Goal: Task Accomplishment & Management: Manage account settings

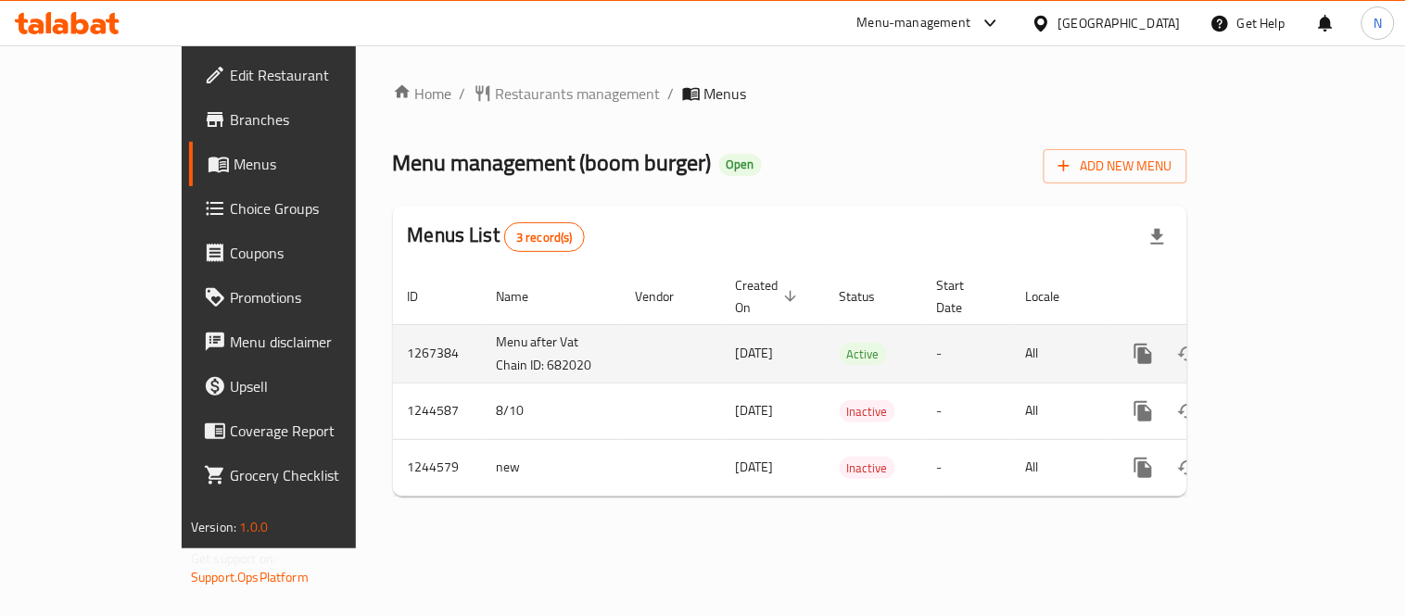
click at [1288, 343] on icon "enhanced table" at bounding box center [1277, 354] width 22 height 22
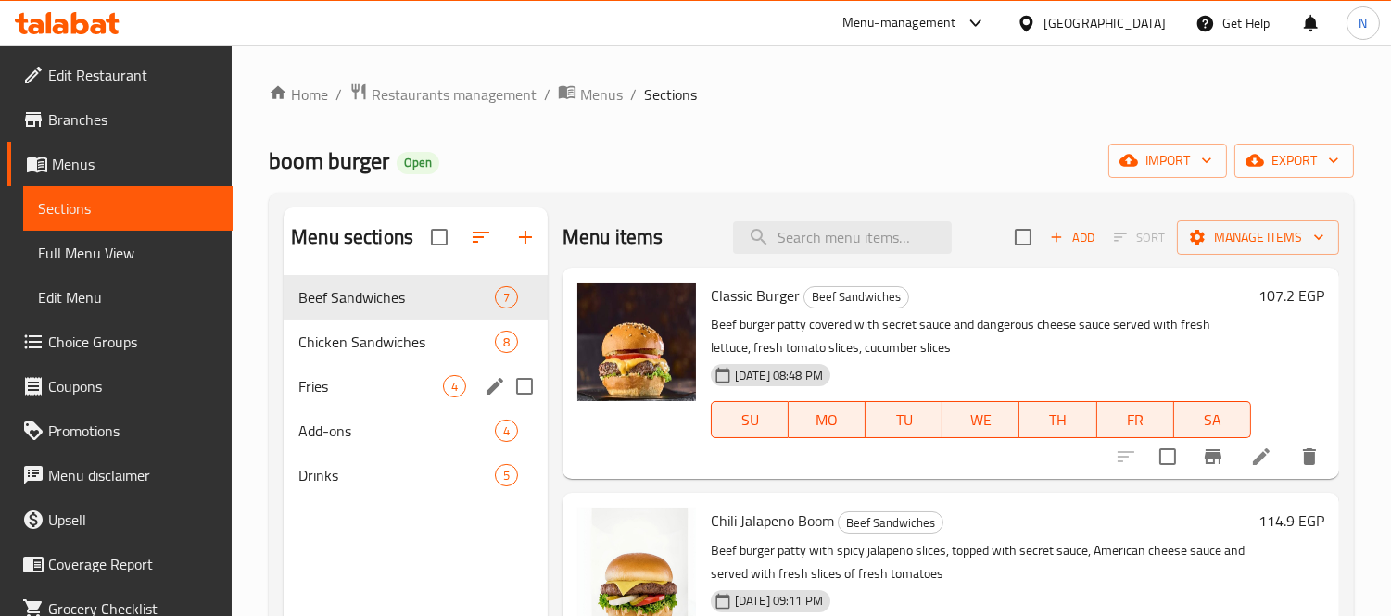
click at [403, 394] on span "Fries" at bounding box center [370, 386] width 145 height 22
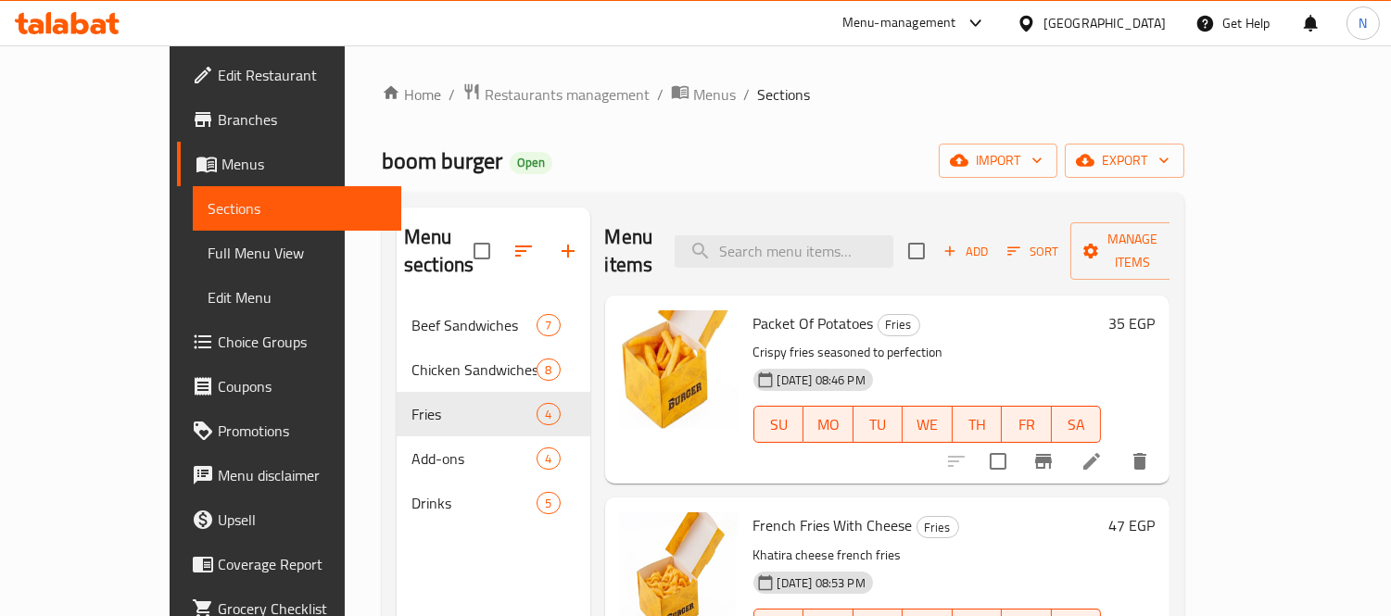
scroll to position [103, 0]
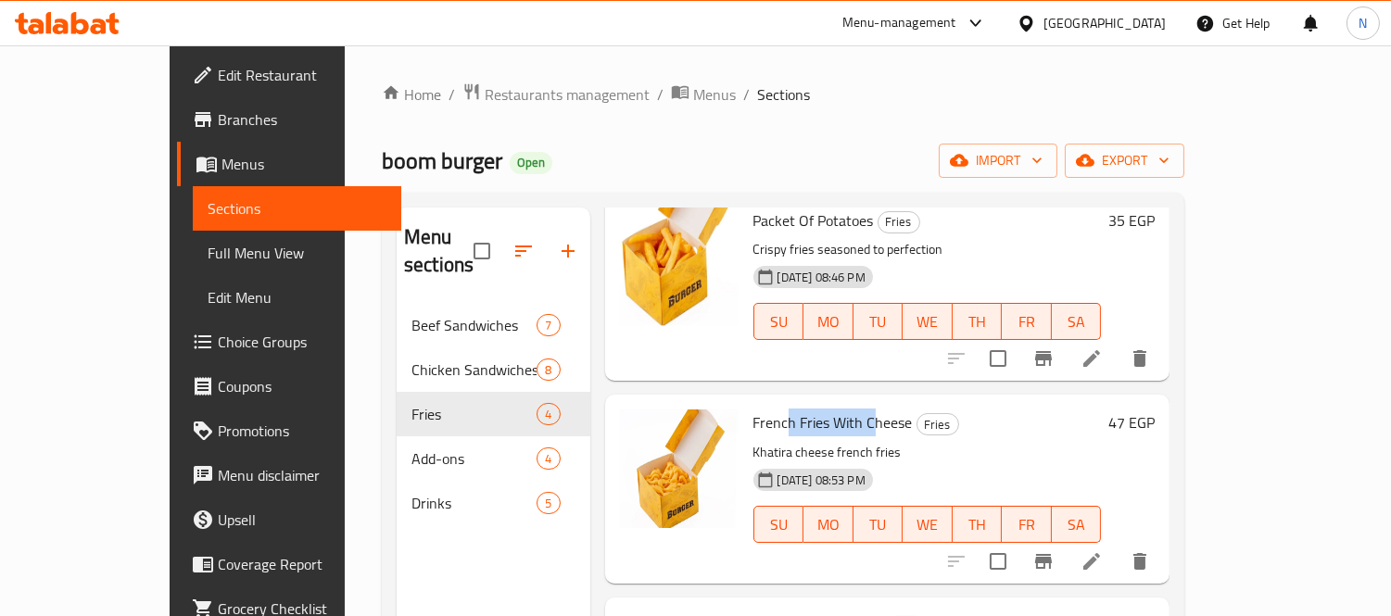
drag, startPoint x: 748, startPoint y: 398, endPoint x: 832, endPoint y: 400, distance: 84.3
click at [832, 409] on span "French Fries With Cheese" at bounding box center [832, 423] width 159 height 28
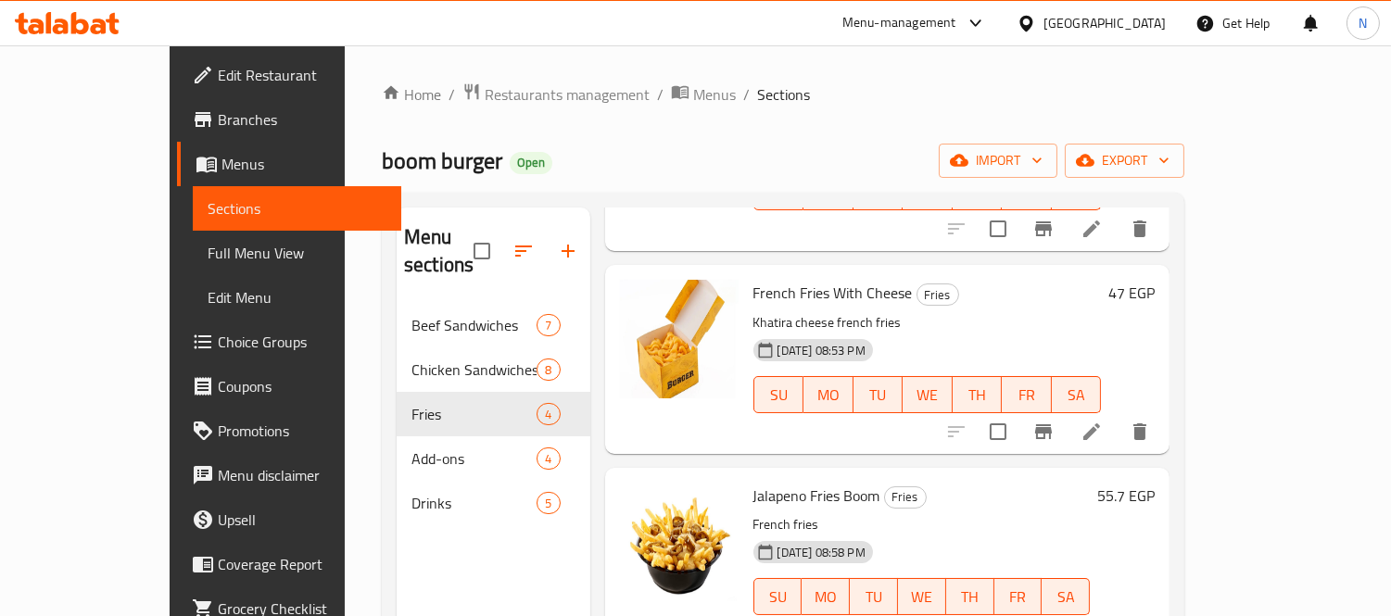
scroll to position [238, 0]
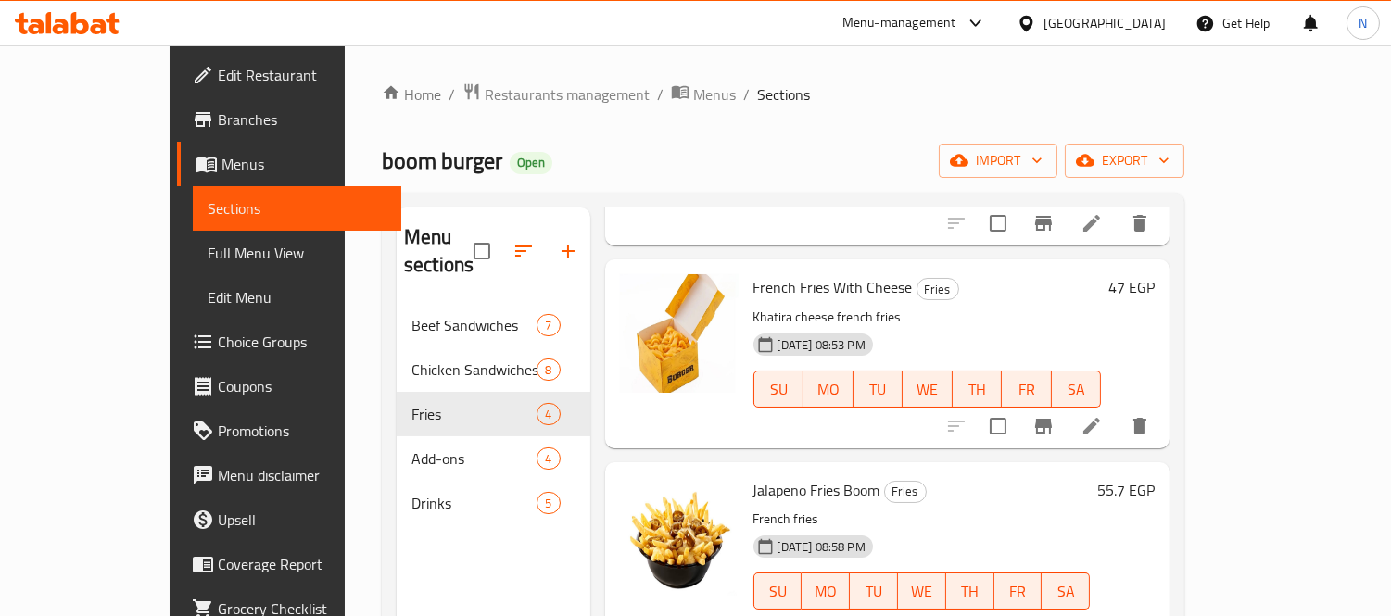
click at [793, 476] on span "Jalapeno Fries Boom" at bounding box center [816, 490] width 127 height 28
click at [819, 508] on p "French fries" at bounding box center [921, 519] width 337 height 23
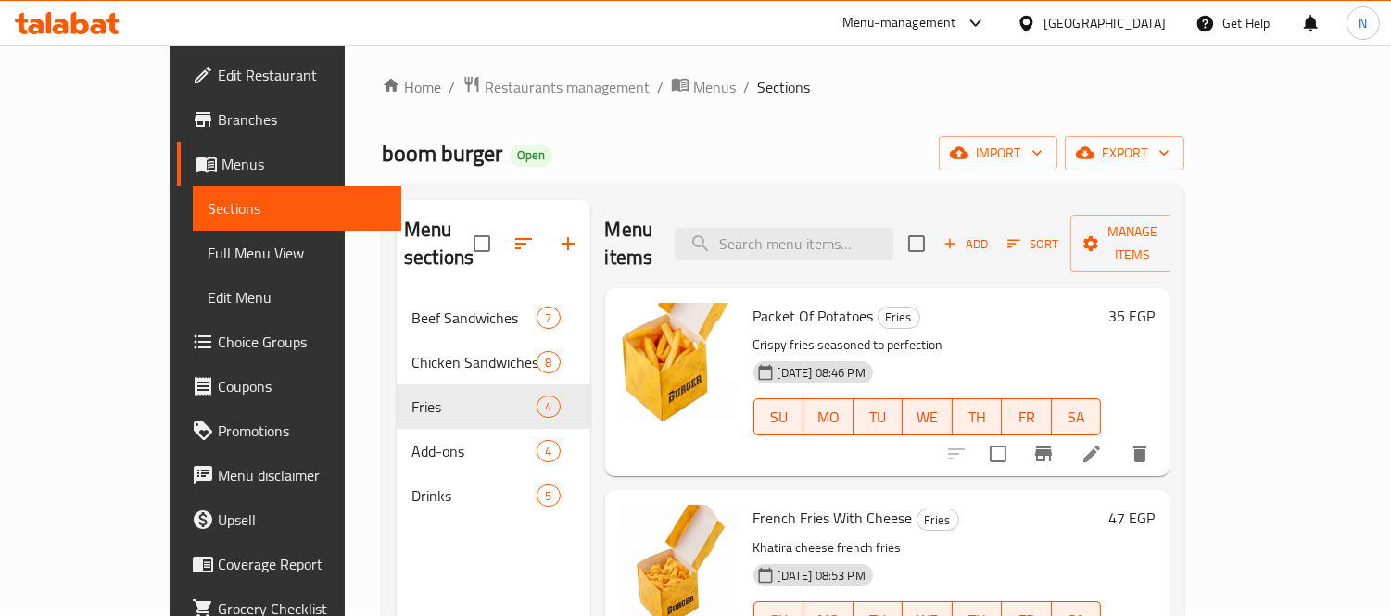
scroll to position [0, 0]
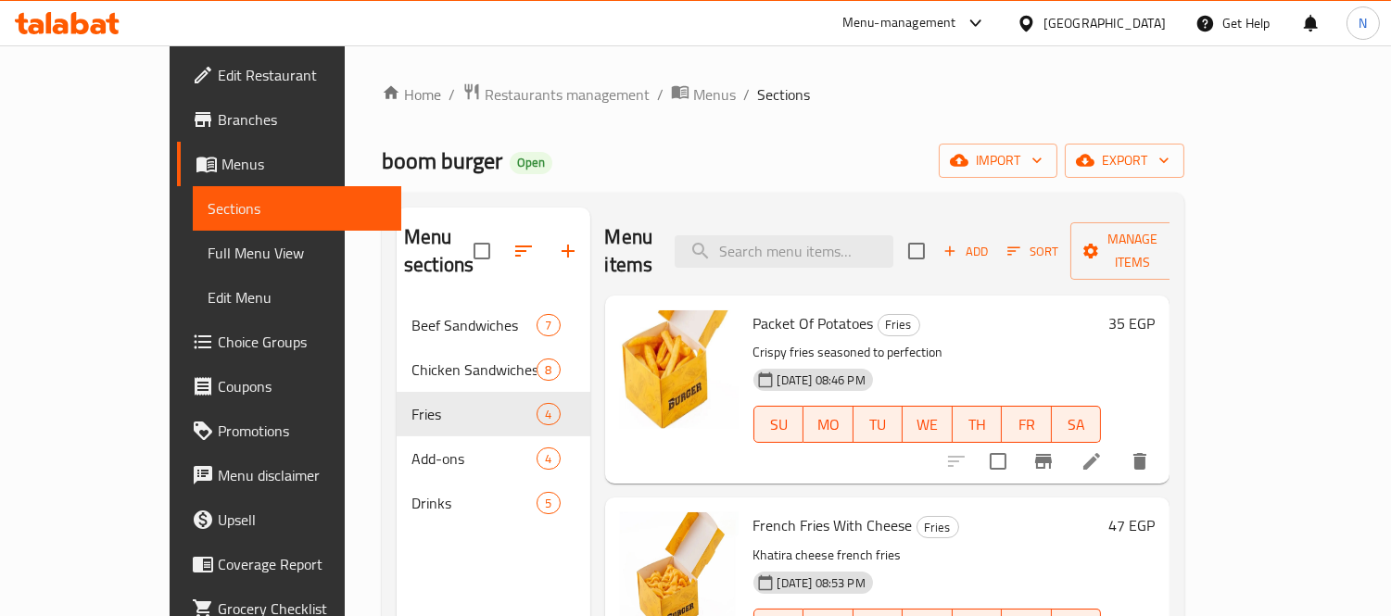
click at [1103, 450] on icon at bounding box center [1091, 461] width 22 height 22
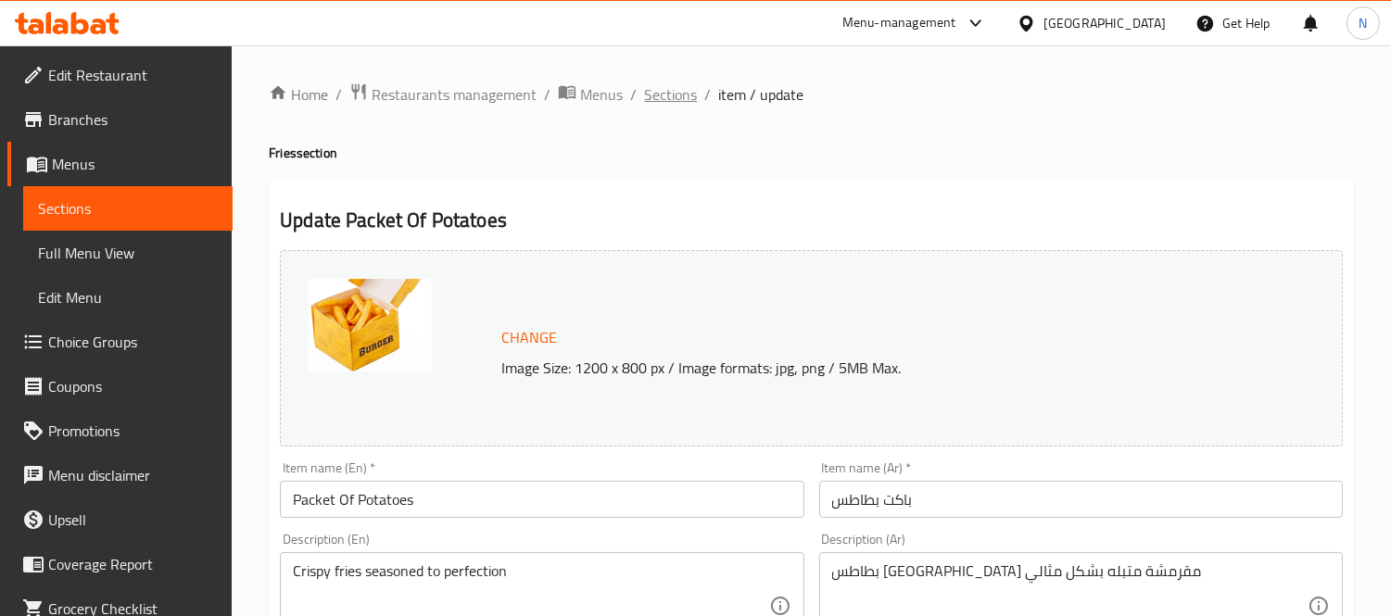
click at [679, 106] on span "Sections" at bounding box center [670, 94] width 53 height 22
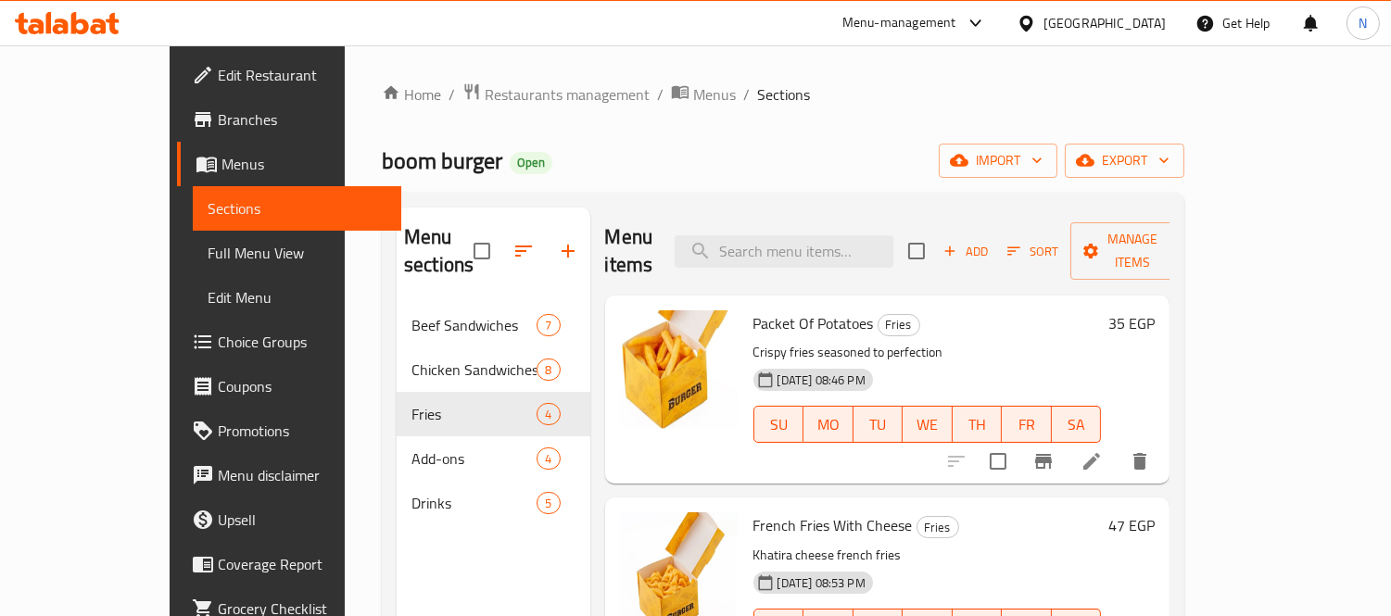
click at [757, 93] on span "Sections" at bounding box center [783, 94] width 53 height 22
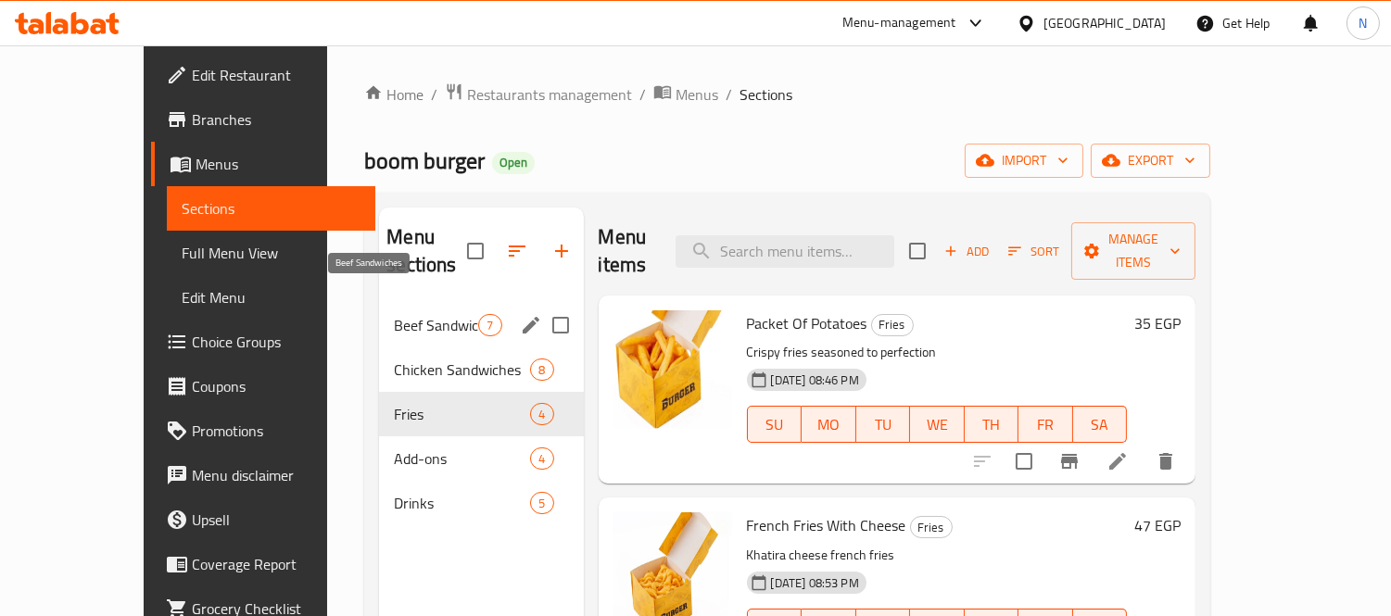
click at [408, 314] on span "Beef Sandwiches" at bounding box center [436, 325] width 84 height 22
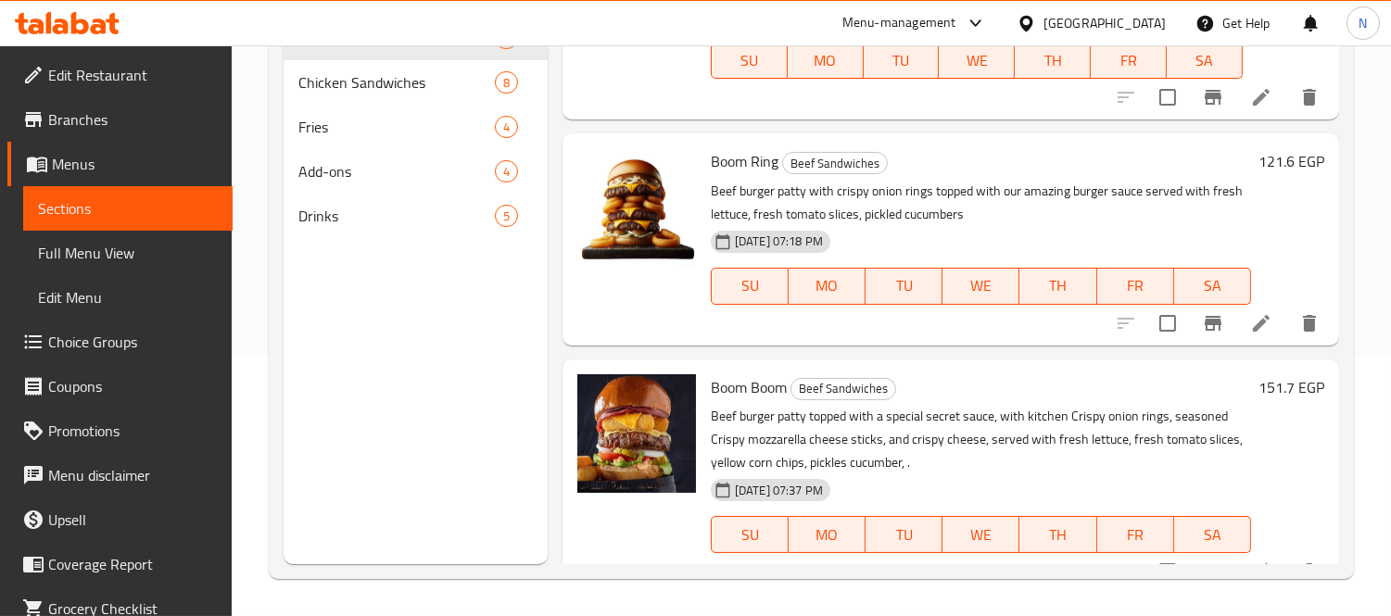
scroll to position [309, 0]
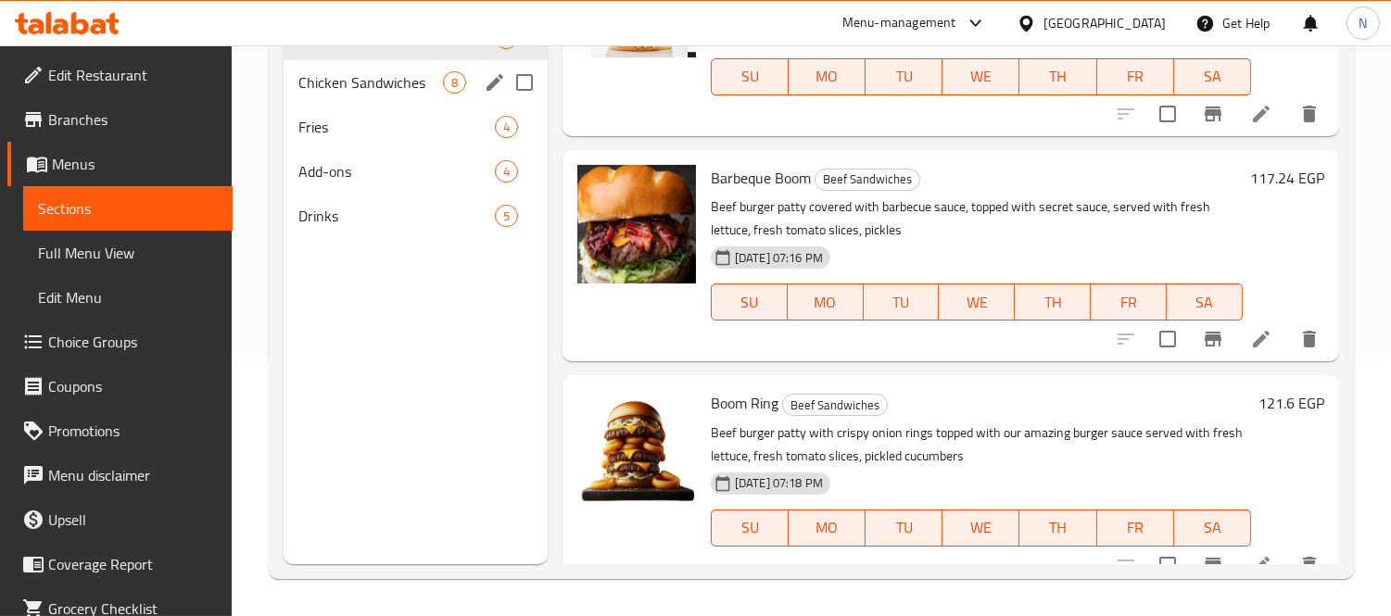
click at [371, 83] on span "Chicken Sandwiches" at bounding box center [370, 82] width 145 height 22
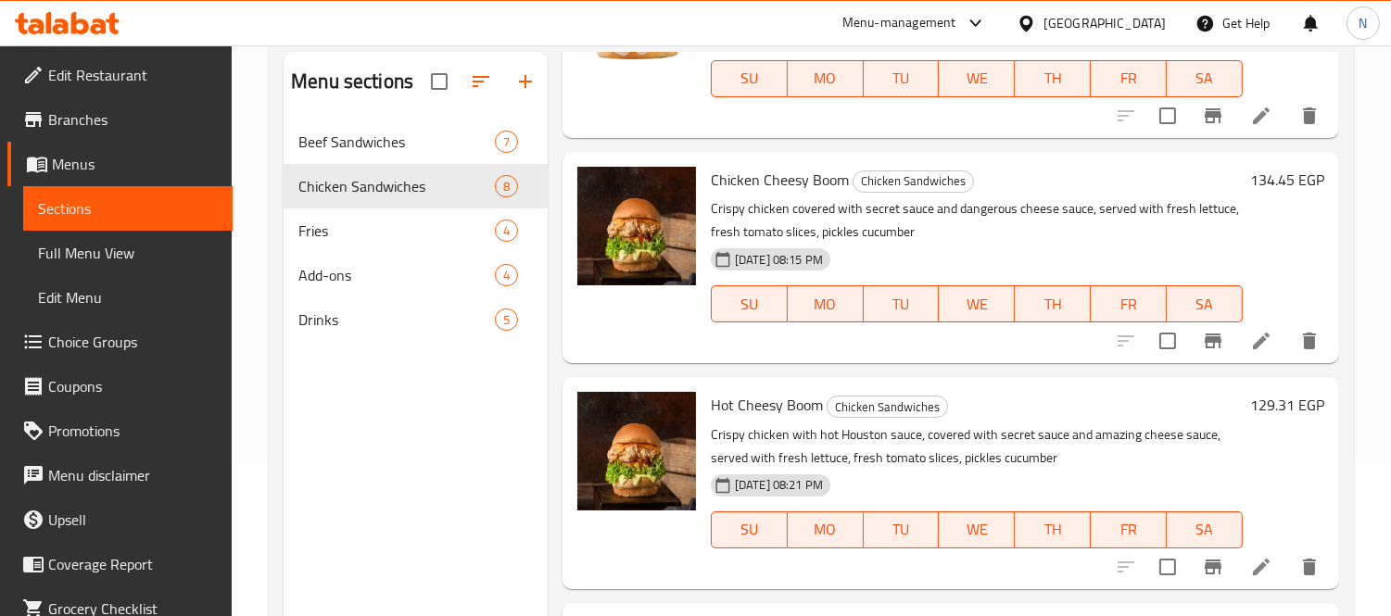
scroll to position [103, 0]
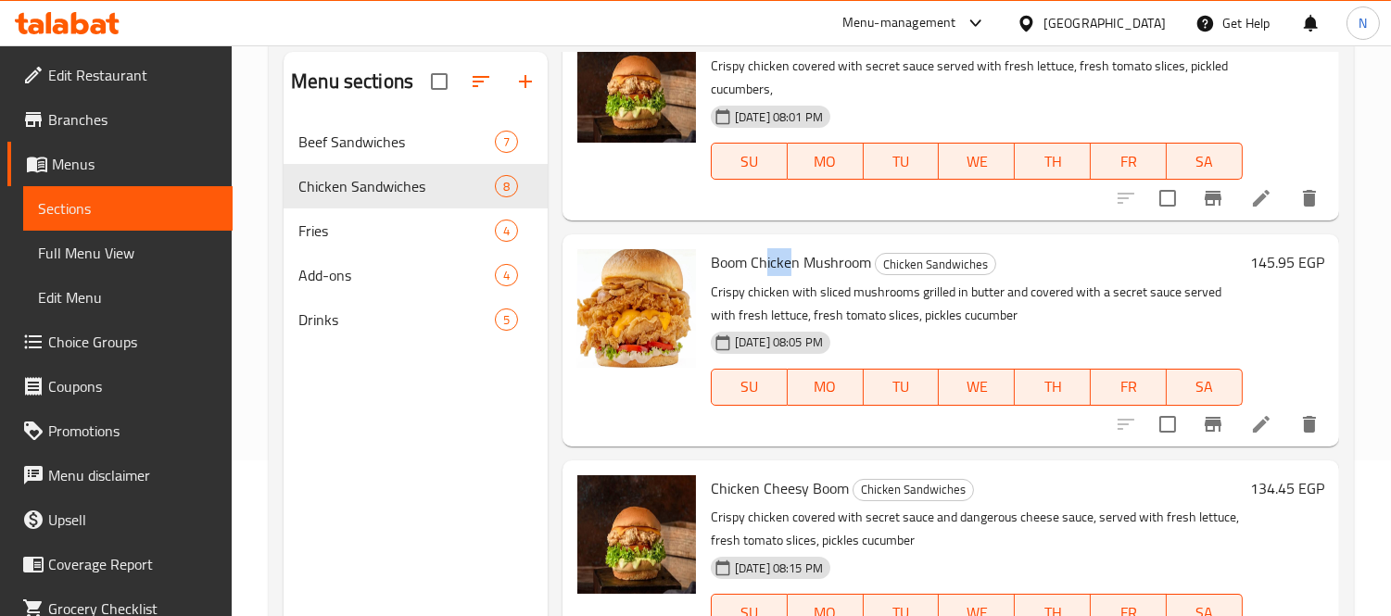
drag, startPoint x: 763, startPoint y: 274, endPoint x: 799, endPoint y: 271, distance: 35.4
click at [799, 271] on span "Boom Chicken Mushroom" at bounding box center [791, 262] width 160 height 28
click at [801, 271] on span "Boom Chicken Mushroom" at bounding box center [791, 262] width 160 height 28
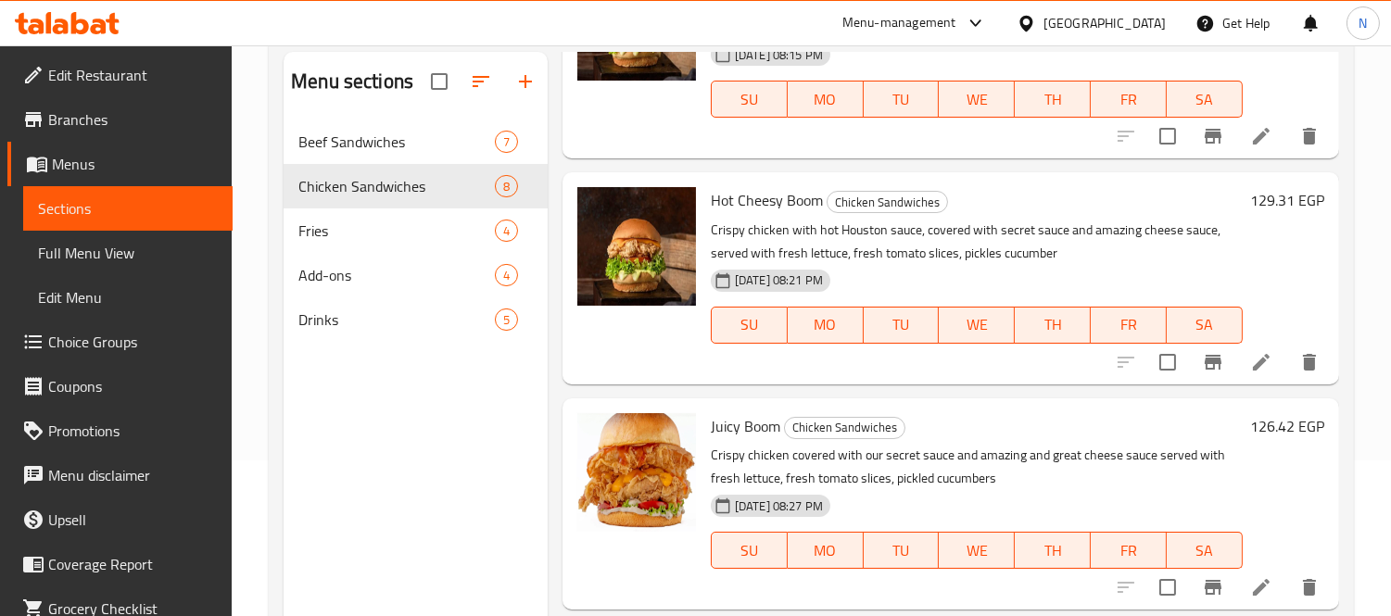
scroll to position [617, 0]
drag, startPoint x: 745, startPoint y: 195, endPoint x: 795, endPoint y: 198, distance: 50.2
click at [795, 198] on span "Hot Cheesy Boom" at bounding box center [767, 199] width 112 height 28
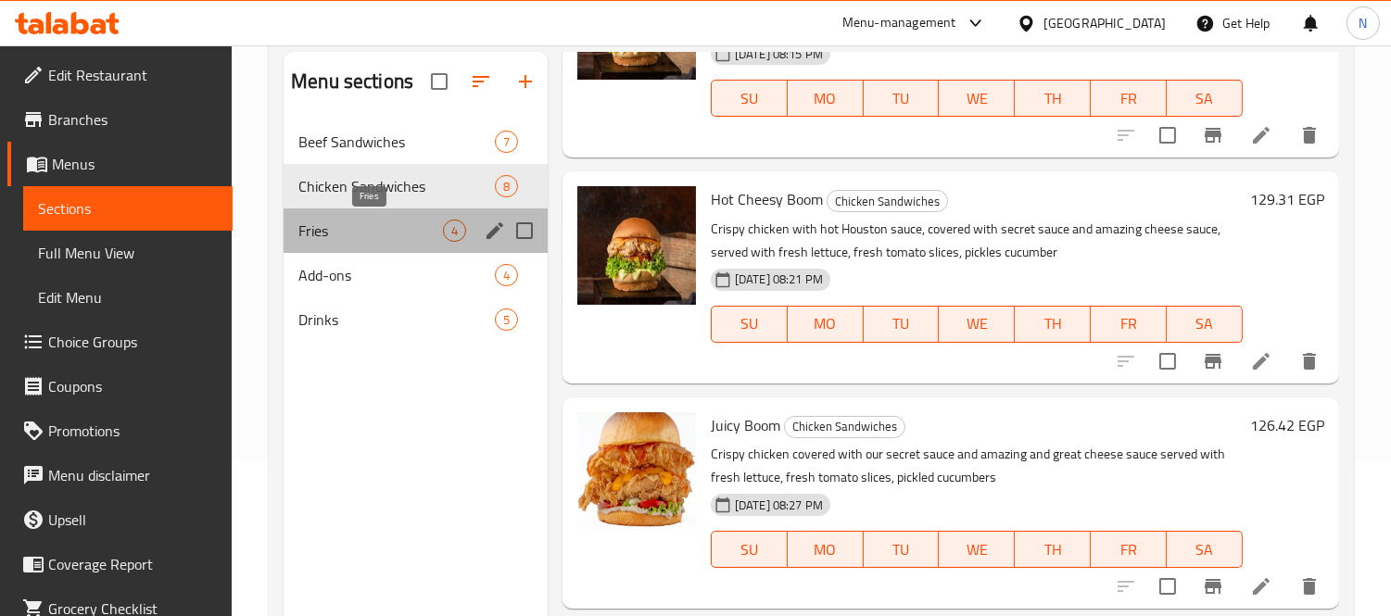
click at [358, 232] on span "Fries" at bounding box center [370, 231] width 145 height 22
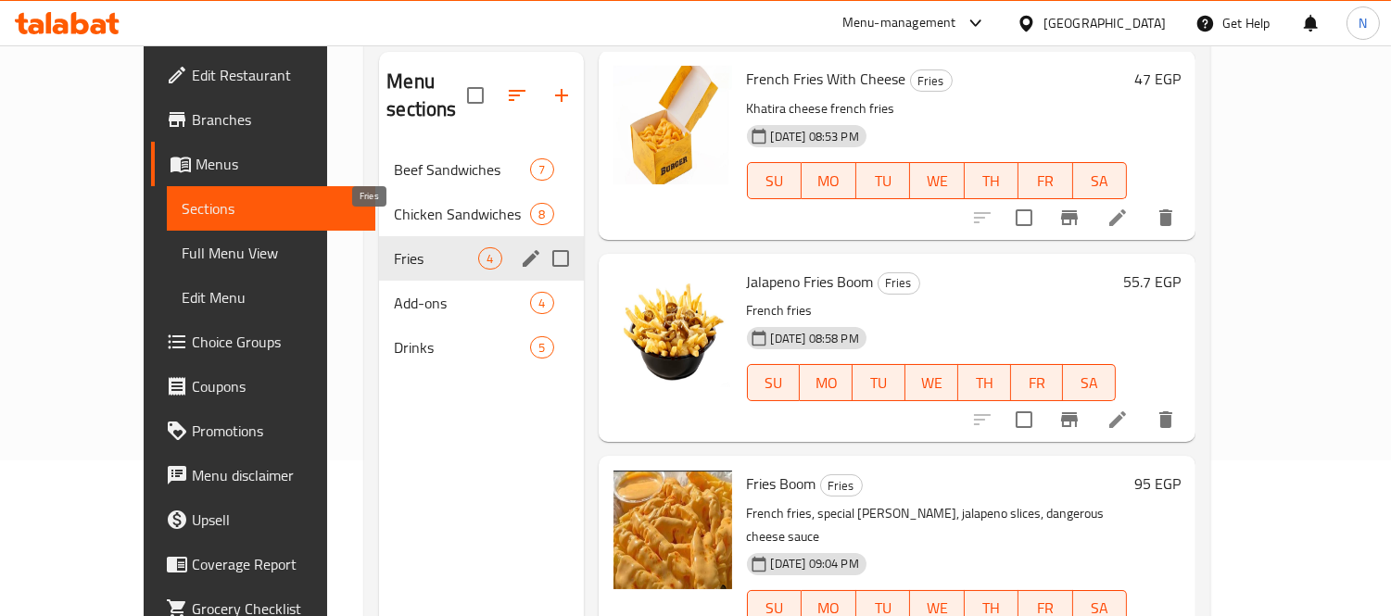
scroll to position [238, 0]
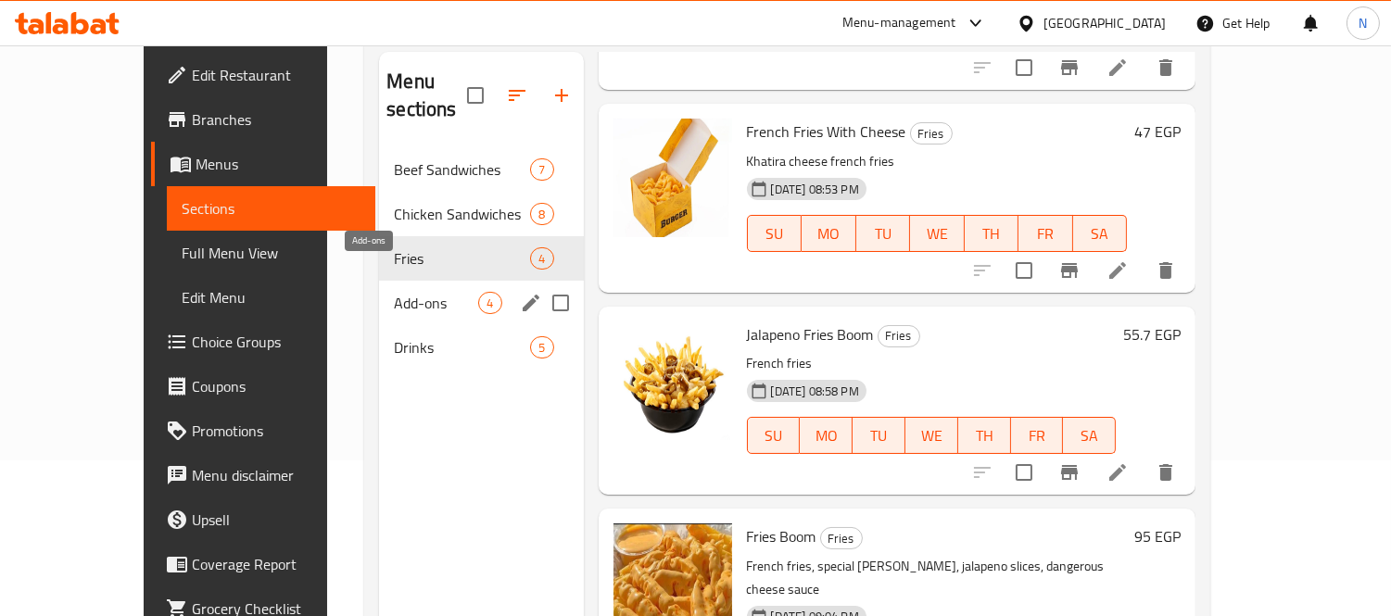
click at [394, 292] on span "Add-ons" at bounding box center [436, 303] width 84 height 22
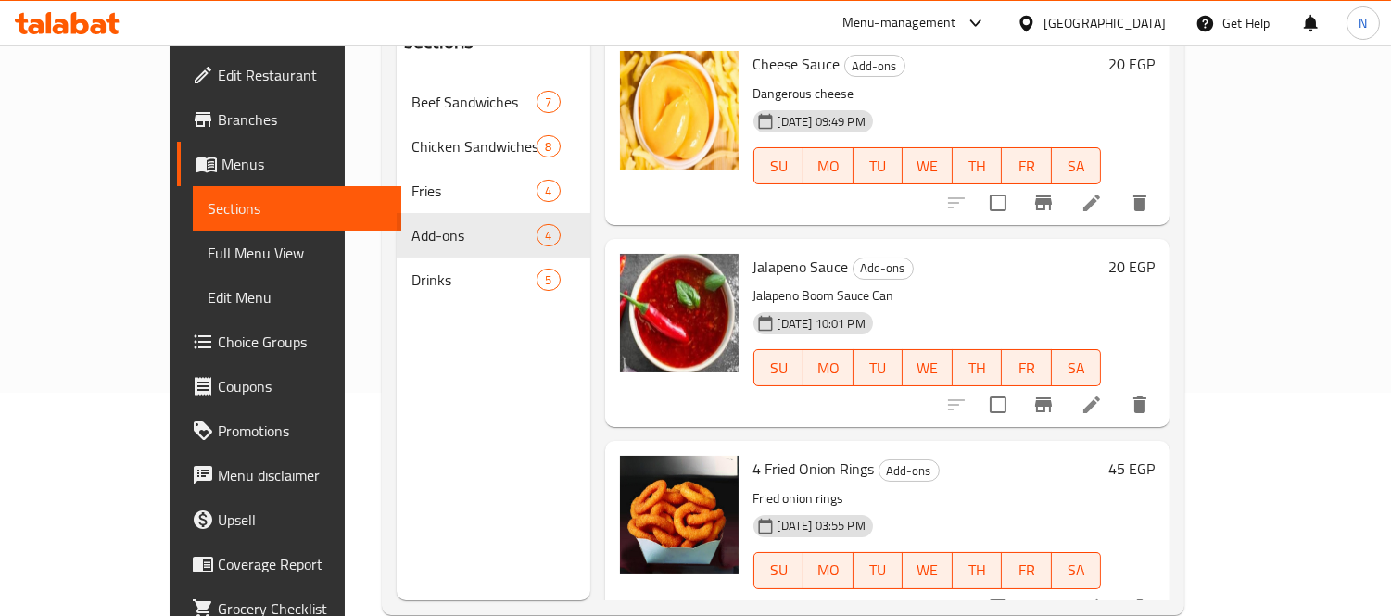
scroll to position [259, 0]
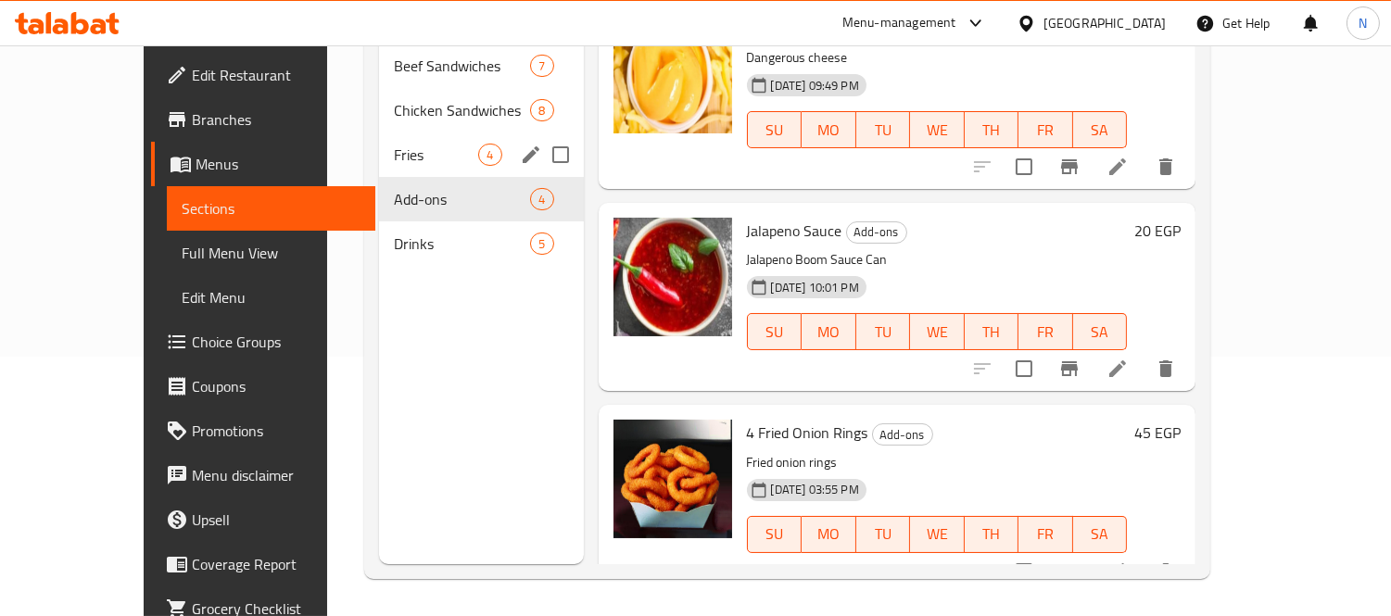
click at [394, 144] on span "Fries" at bounding box center [436, 155] width 84 height 22
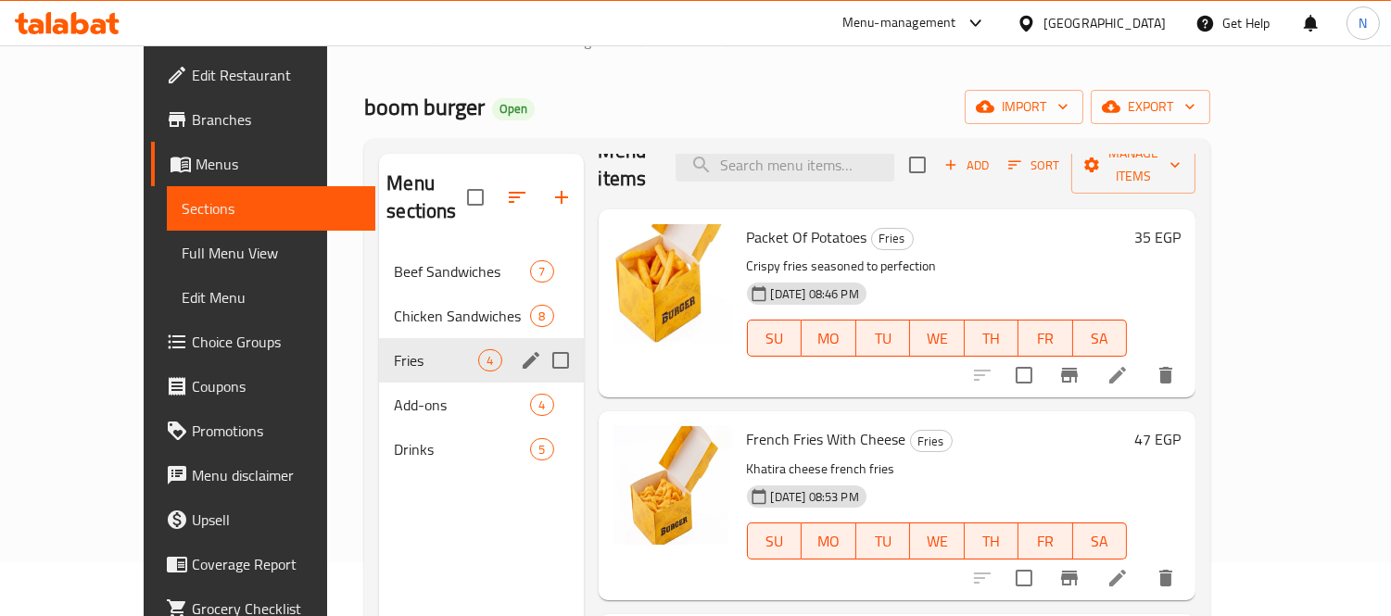
scroll to position [53, 0]
click at [403, 261] on span "Beef Sandwiches" at bounding box center [436, 272] width 84 height 22
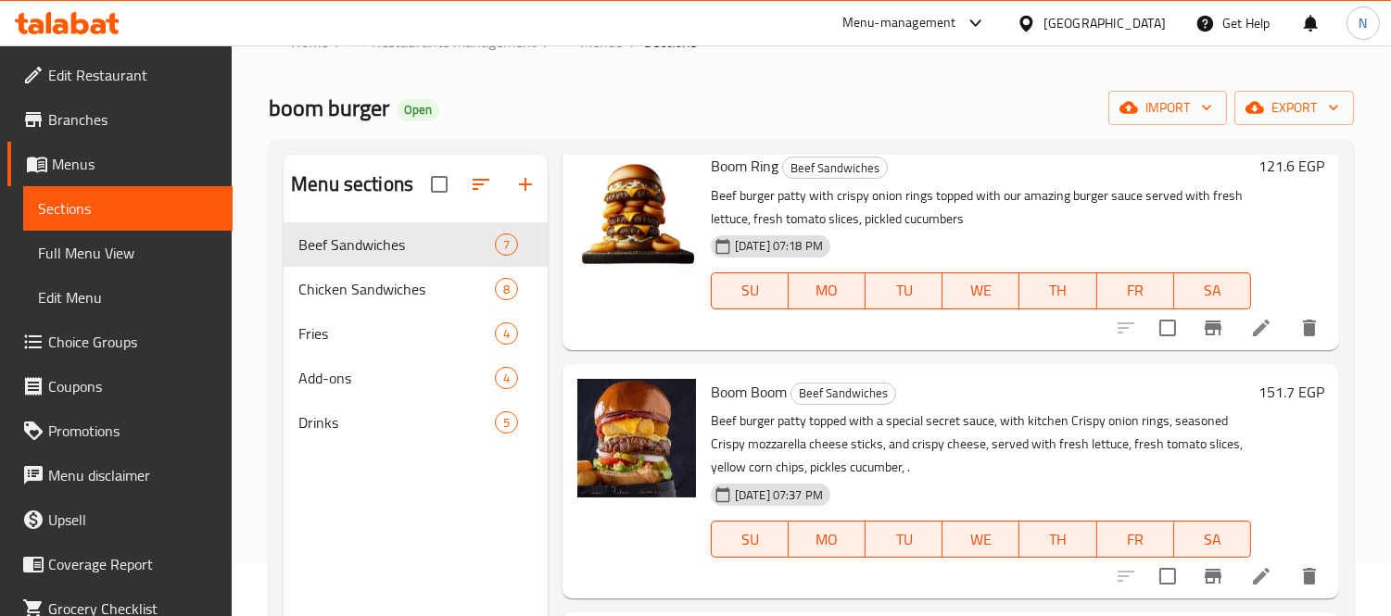
scroll to position [650, 0]
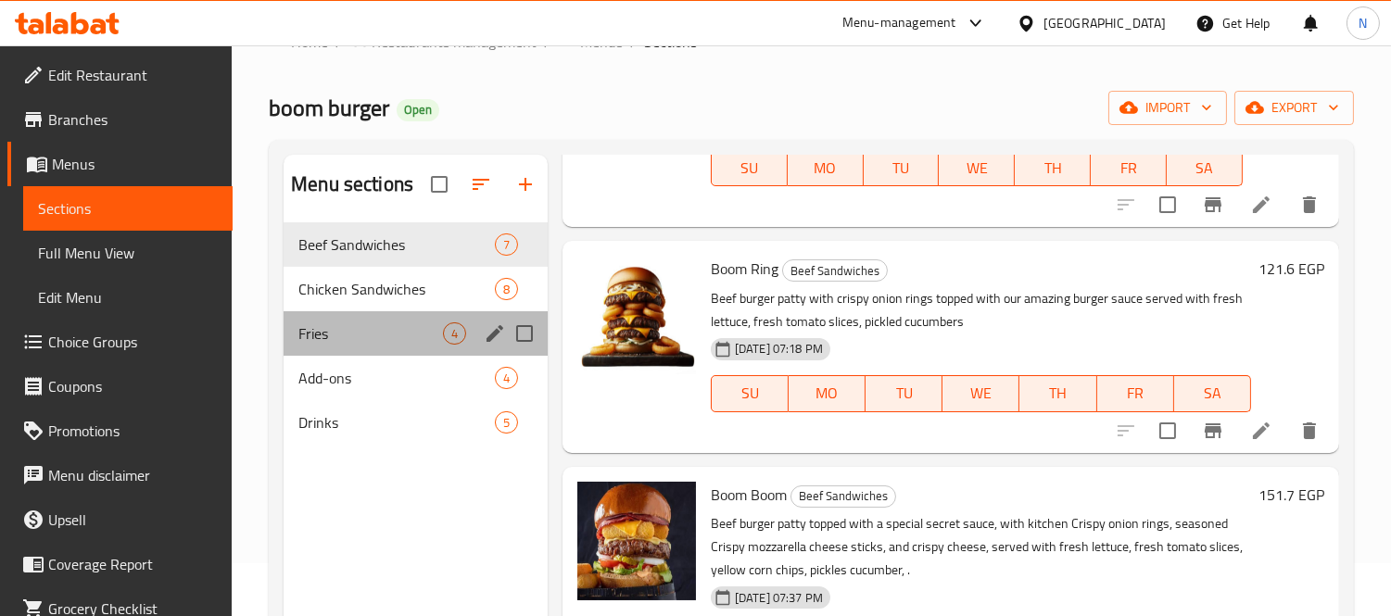
click at [415, 318] on div "Fries 4" at bounding box center [416, 333] width 264 height 44
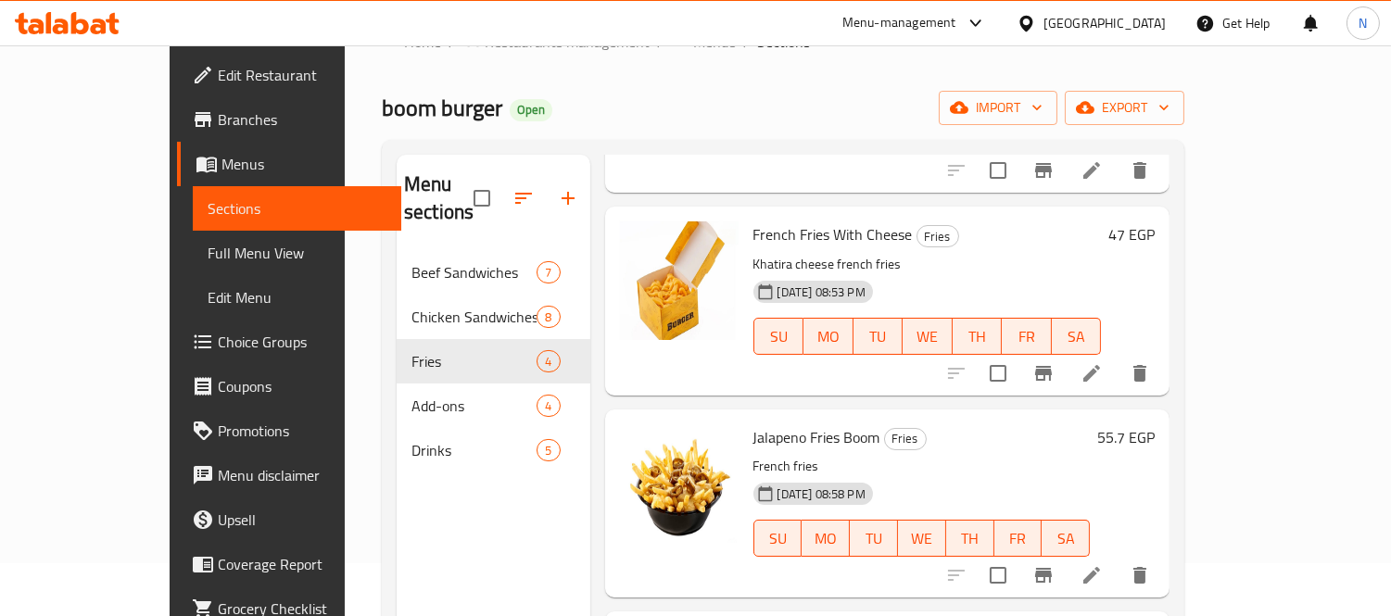
click at [1003, 424] on h6 "Jalapeno Fries Boom Fries" at bounding box center [921, 437] width 337 height 26
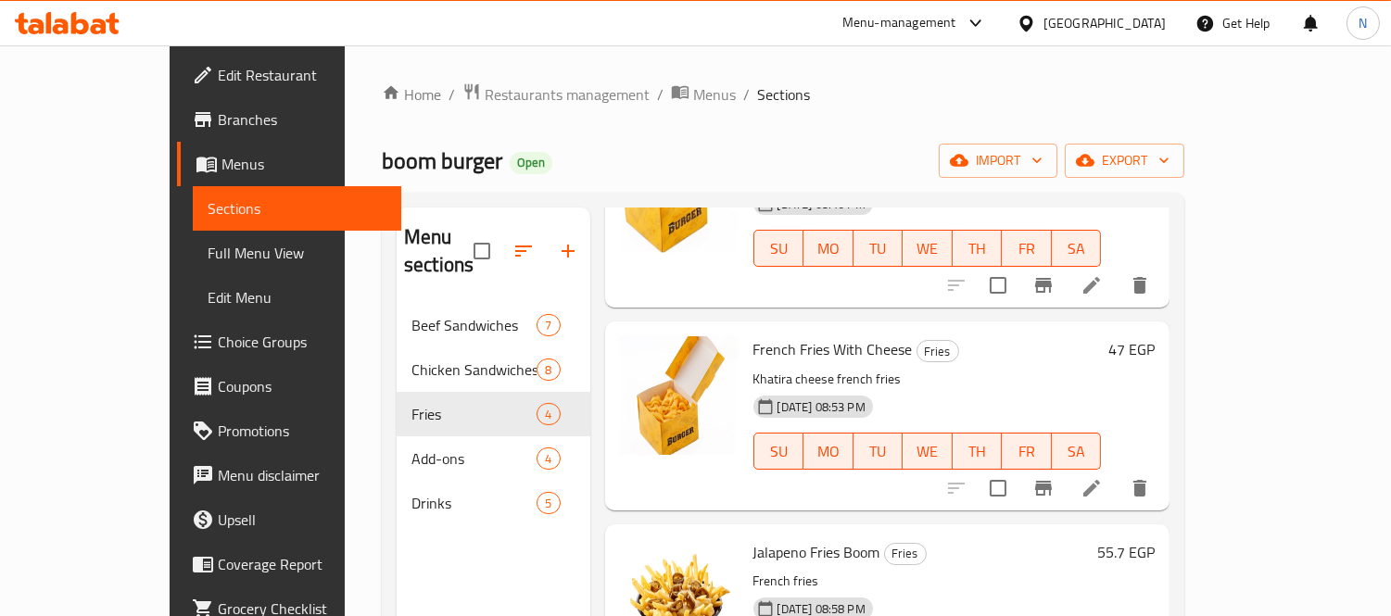
scroll to position [206, 0]
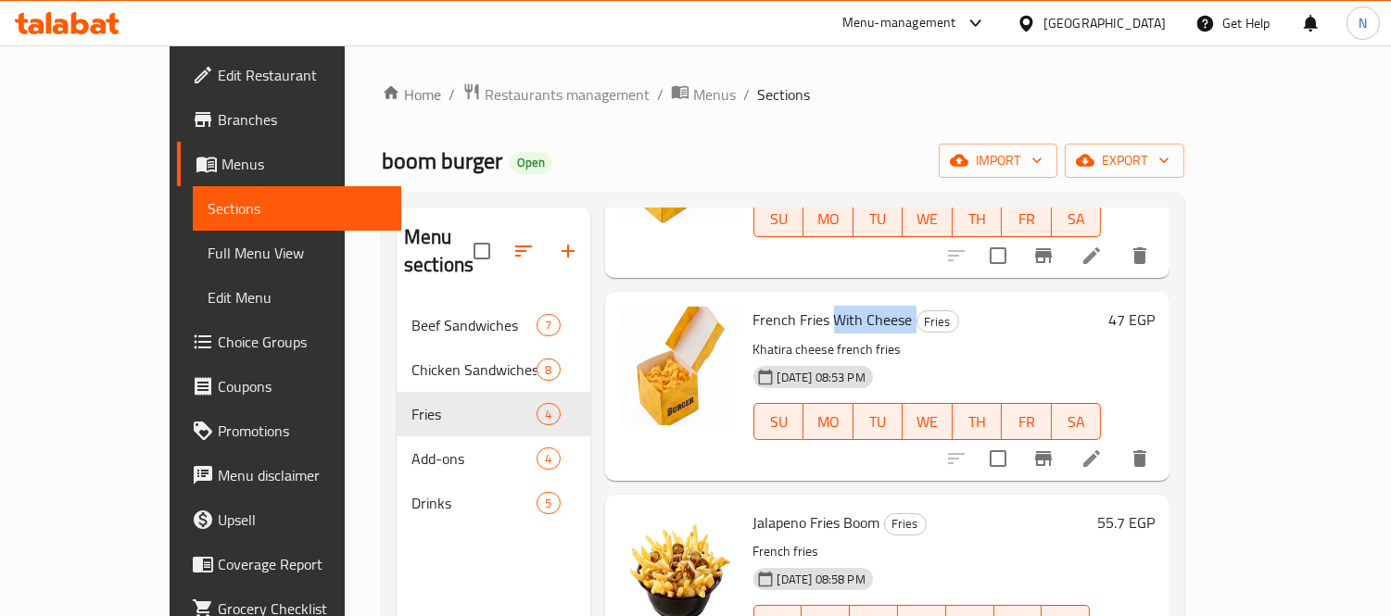
drag, startPoint x: 792, startPoint y: 299, endPoint x: 882, endPoint y: 310, distance: 90.6
click at [880, 307] on h6 "French Fries With Cheese Fries" at bounding box center [927, 320] width 348 height 26
click at [847, 306] on span "French Fries With Cheese" at bounding box center [832, 320] width 159 height 28
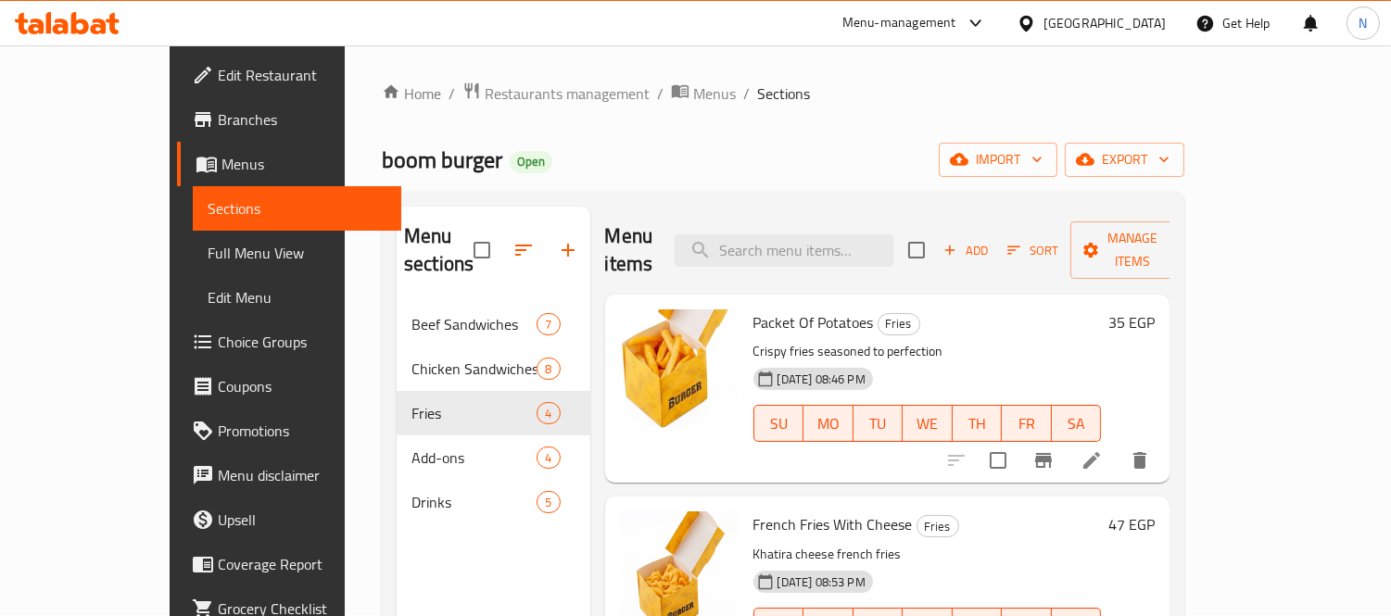
scroll to position [0, 0]
click at [218, 118] on span "Branches" at bounding box center [303, 119] width 170 height 22
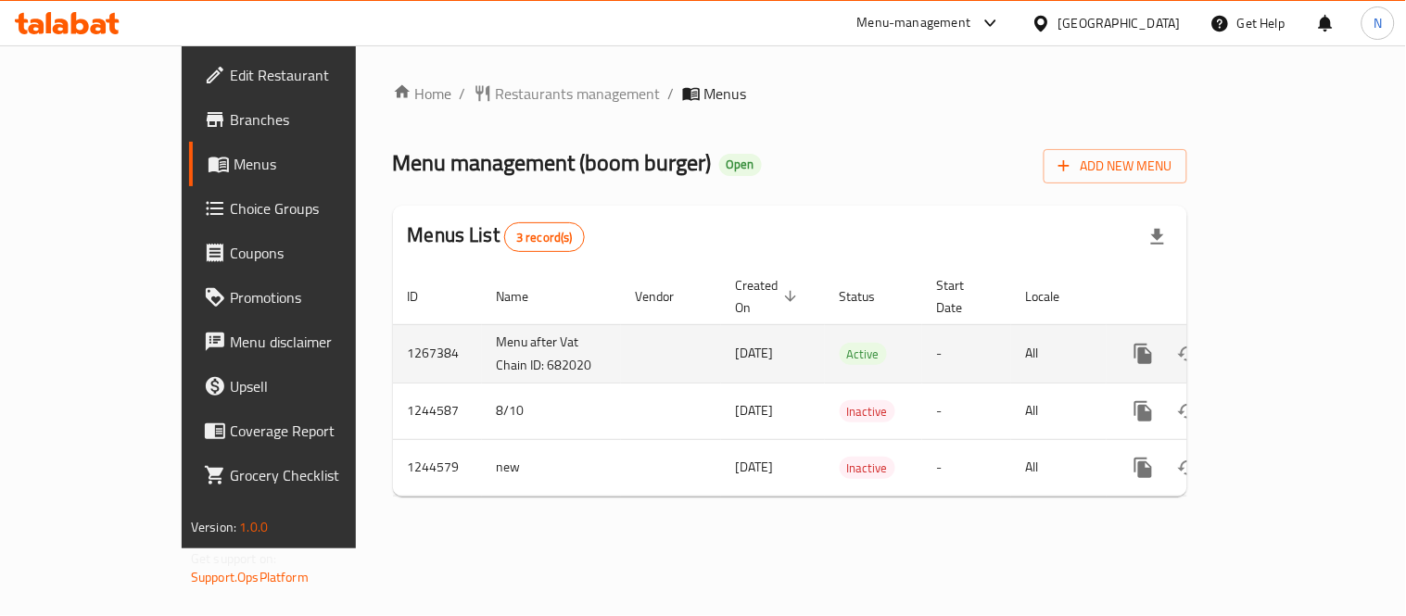
click at [1314, 347] on td "enhanced table" at bounding box center [1210, 353] width 208 height 58
click at [1285, 346] on icon "enhanced table" at bounding box center [1276, 354] width 17 height 17
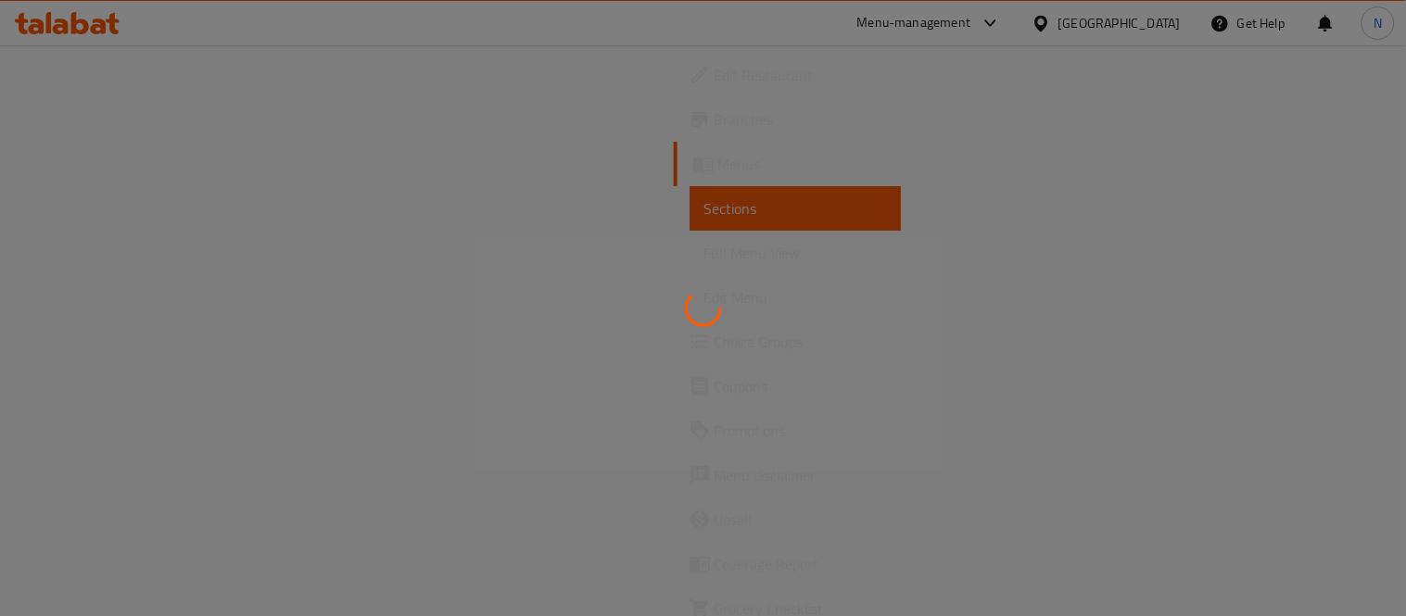
click at [430, 367] on div at bounding box center [703, 308] width 1406 height 616
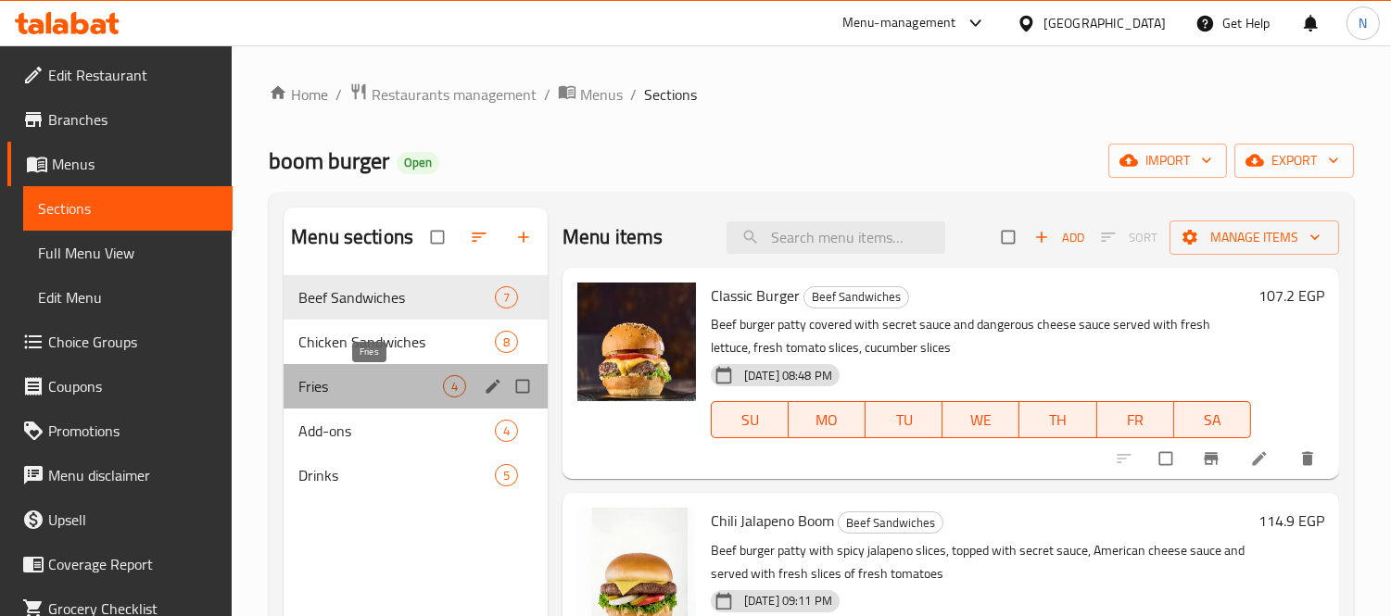
click at [433, 377] on span "Fries" at bounding box center [370, 386] width 145 height 22
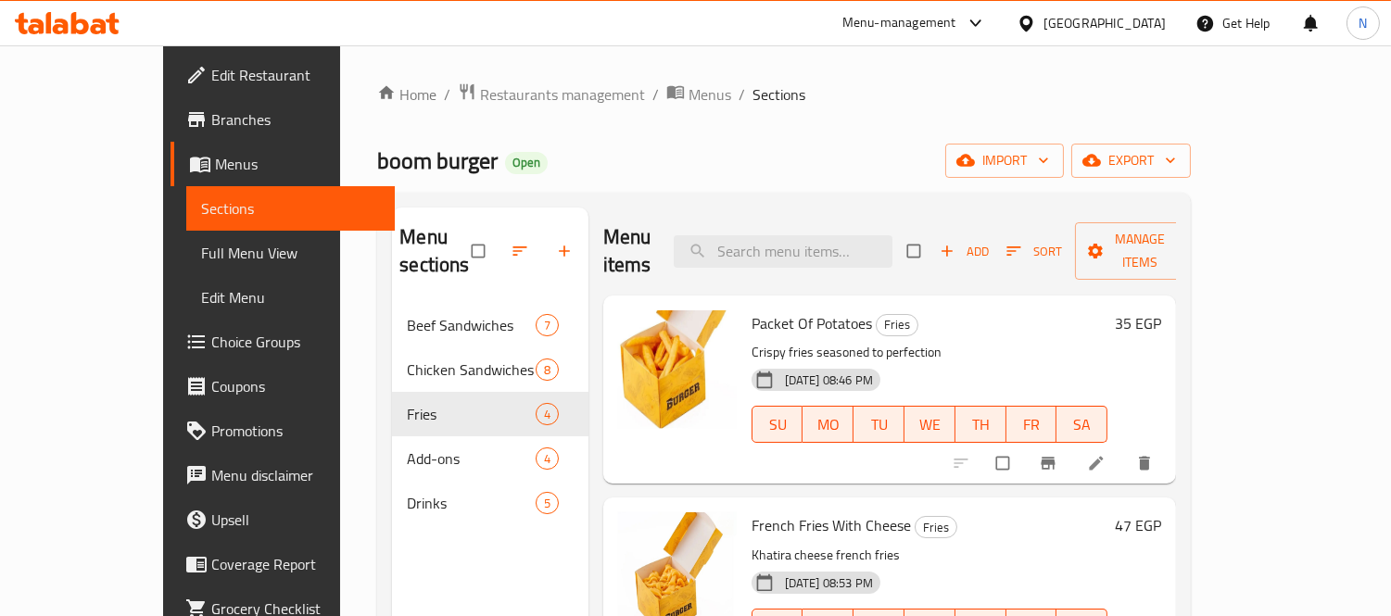
click at [766, 309] on span "Packet Of Potatoes" at bounding box center [811, 323] width 120 height 28
copy h6 "Packet Of Potatoes"
click at [773, 511] on span "French Fries With Cheese" at bounding box center [830, 525] width 159 height 28
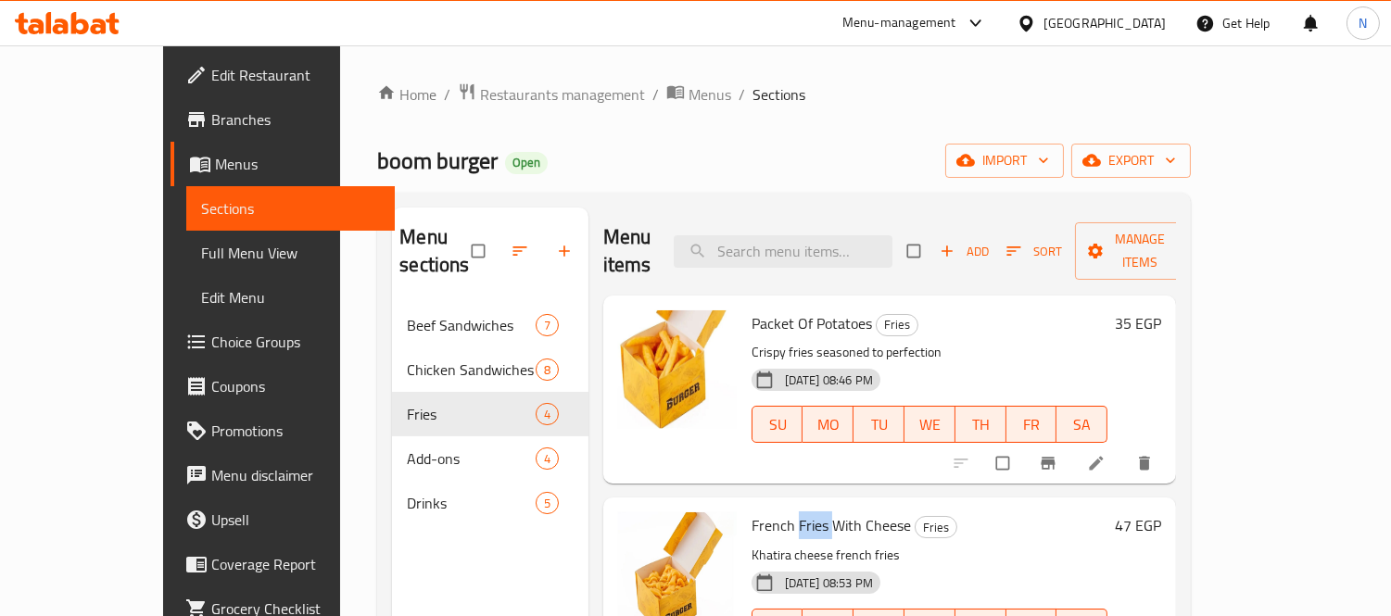
click at [773, 511] on span "French Fries With Cheese" at bounding box center [830, 525] width 159 height 28
copy h6 "French Fries With Cheese"
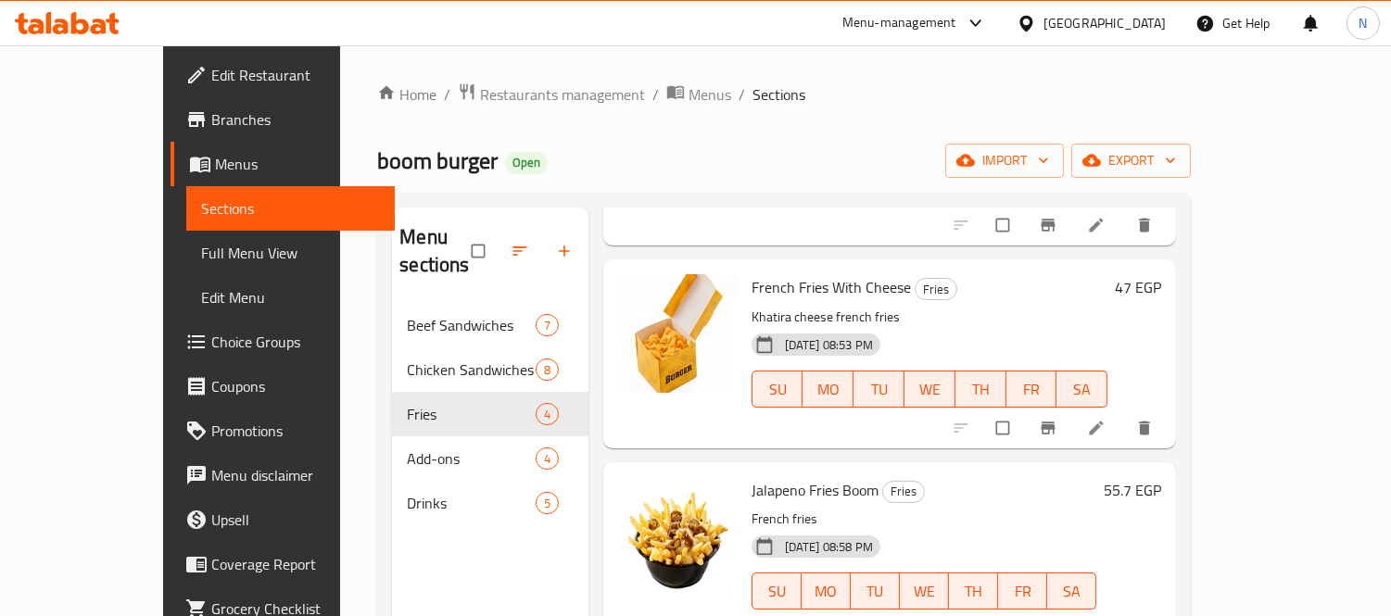
click at [751, 476] on span "Jalapeno Fries Boom" at bounding box center [814, 490] width 127 height 28
copy h6 "Jalapeno Fries Boom"
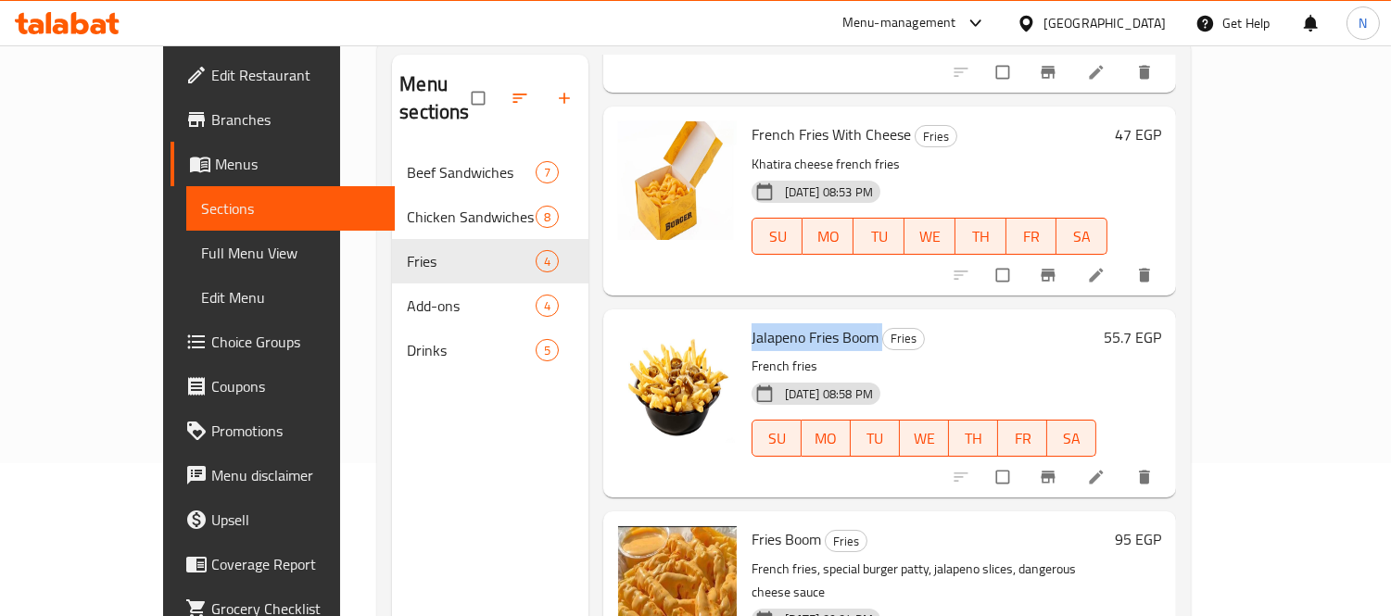
scroll to position [259, 0]
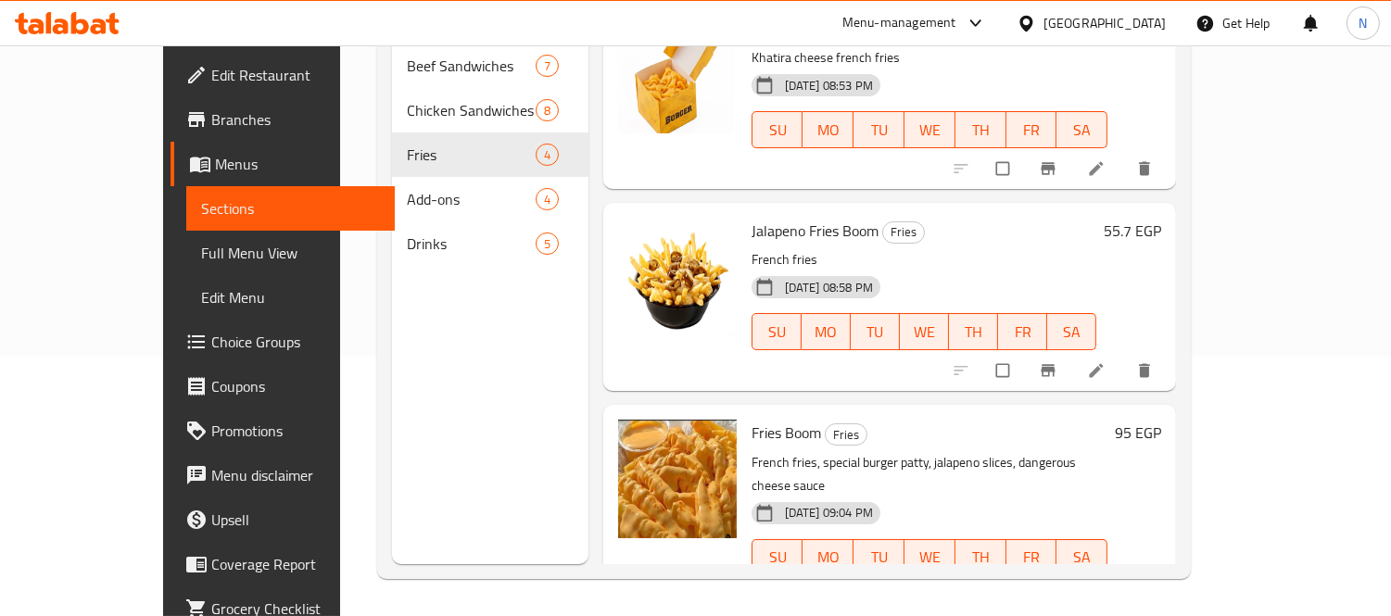
click at [751, 419] on span "Fries Boom" at bounding box center [785, 433] width 69 height 28
copy h6 "Fries Boom"
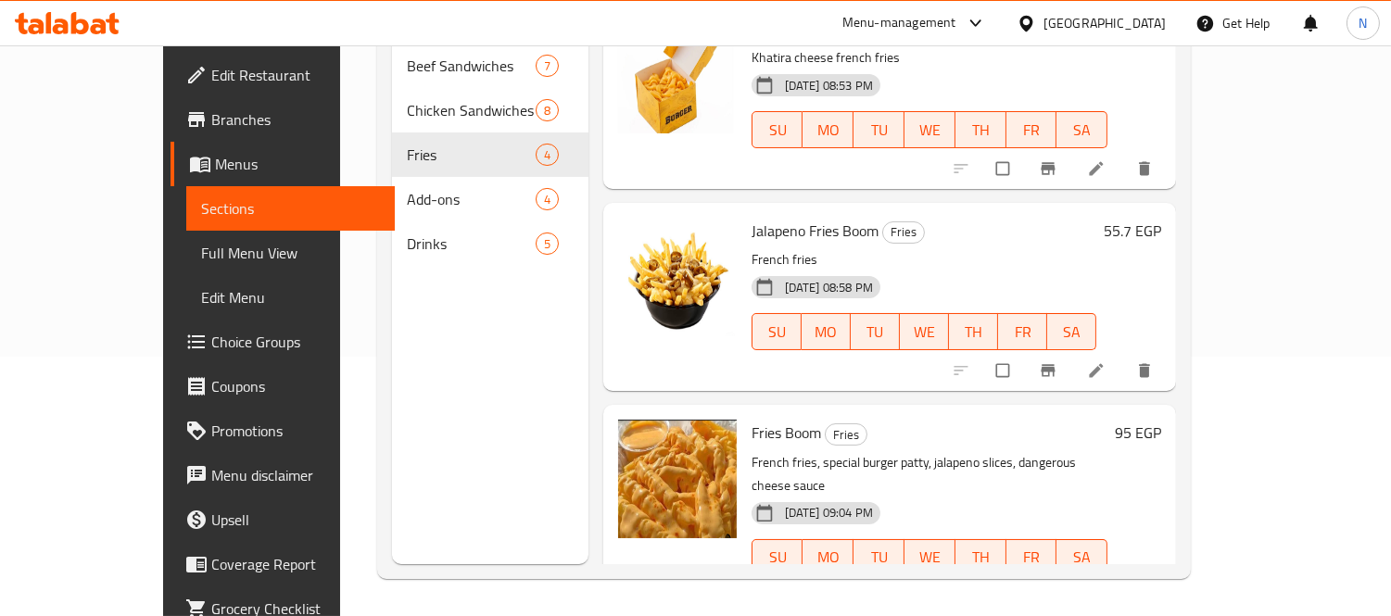
click at [751, 217] on span "Jalapeno Fries Boom" at bounding box center [814, 231] width 127 height 28
copy h6 "Jalapeno Fries Boom"
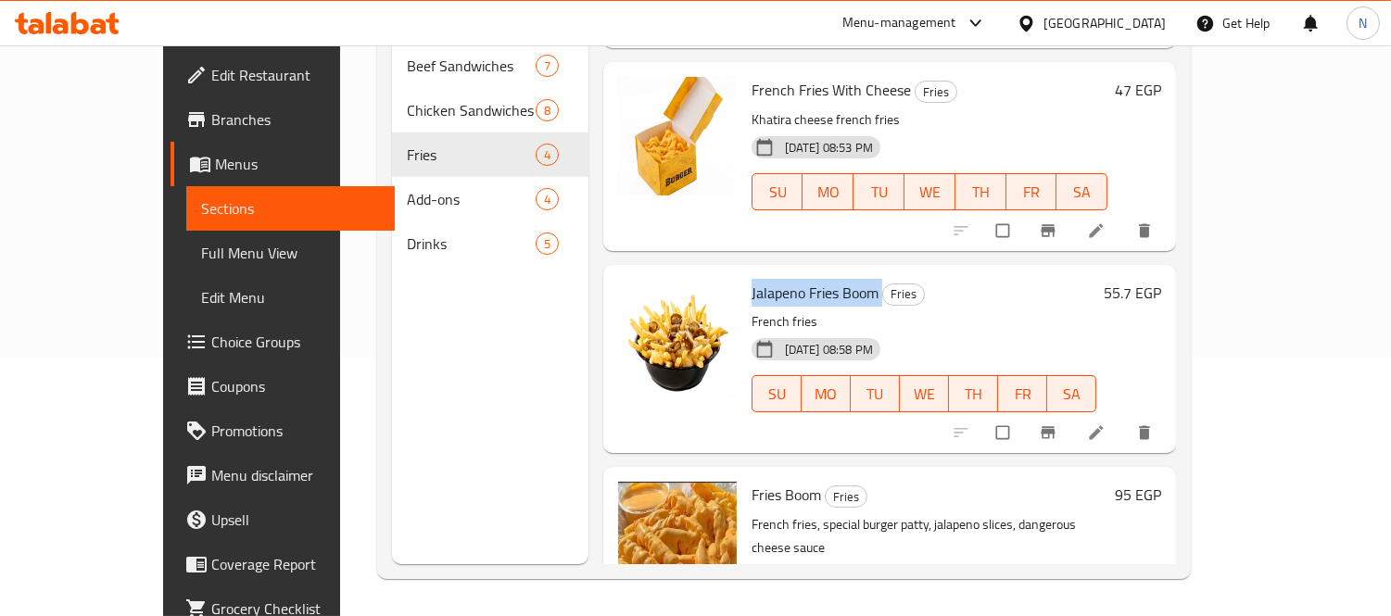
scroll to position [0, 0]
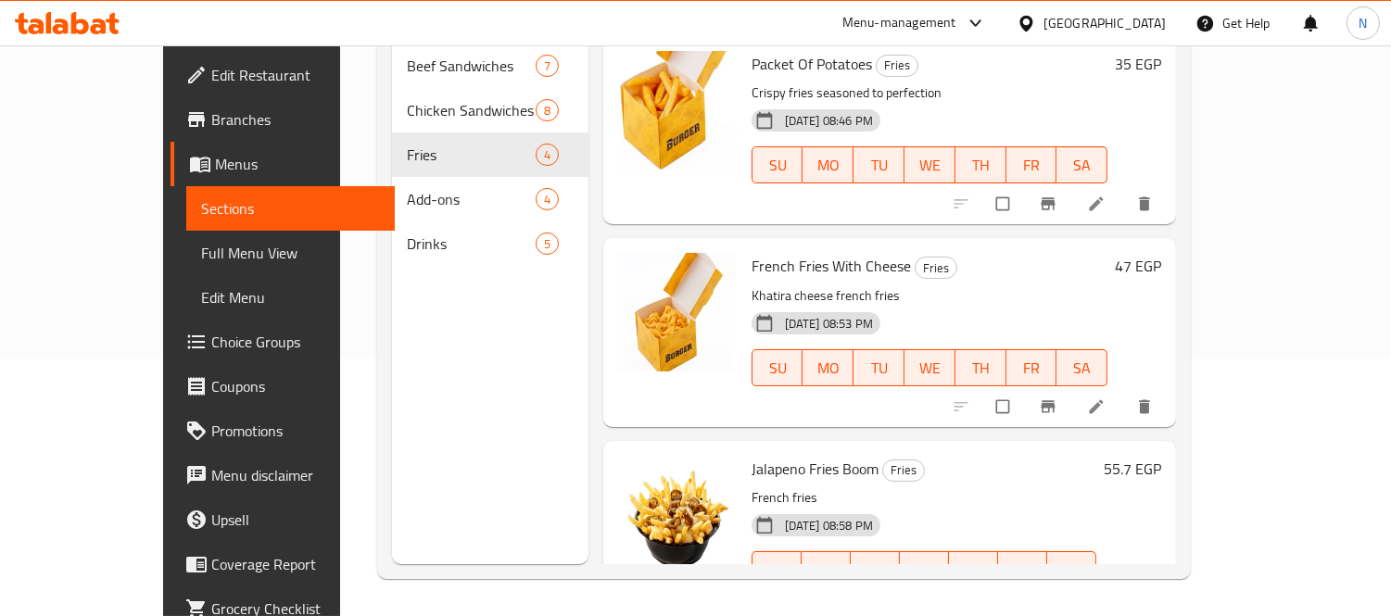
click at [800, 252] on span "French Fries With Cheese" at bounding box center [830, 266] width 159 height 28
copy h6 "French Fries With Cheese"
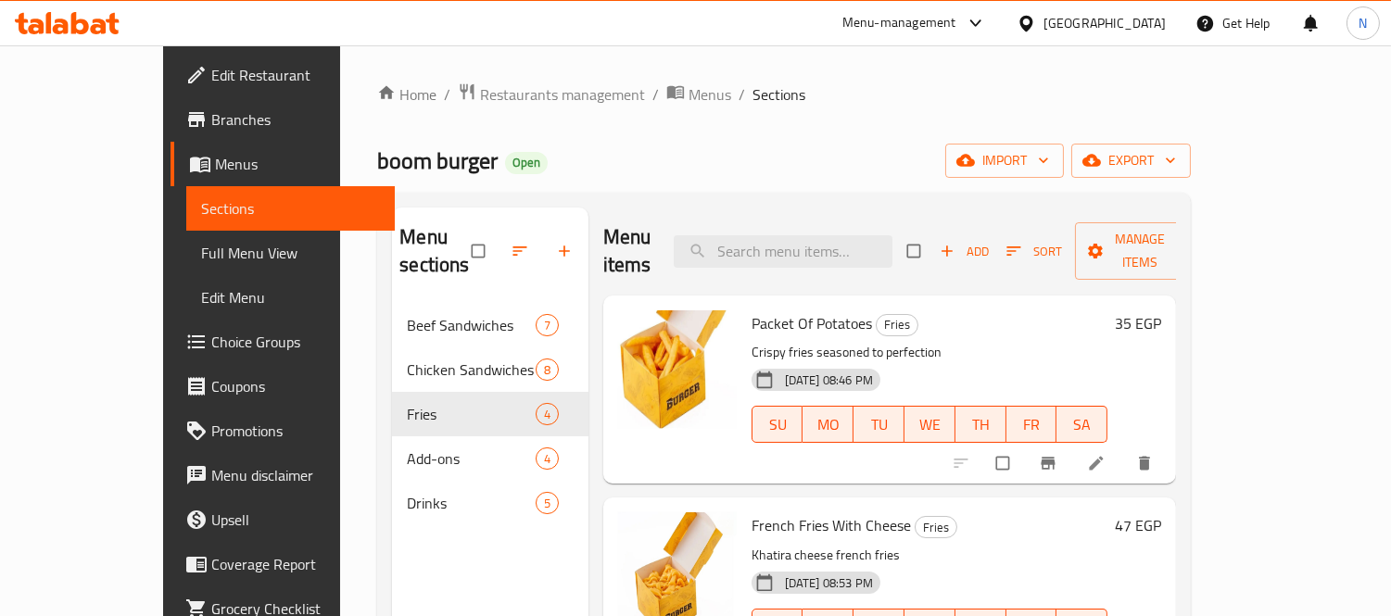
click at [772, 309] on span "Packet Of Potatoes" at bounding box center [811, 323] width 120 height 28
copy h6 "Packet Of Potatoes"
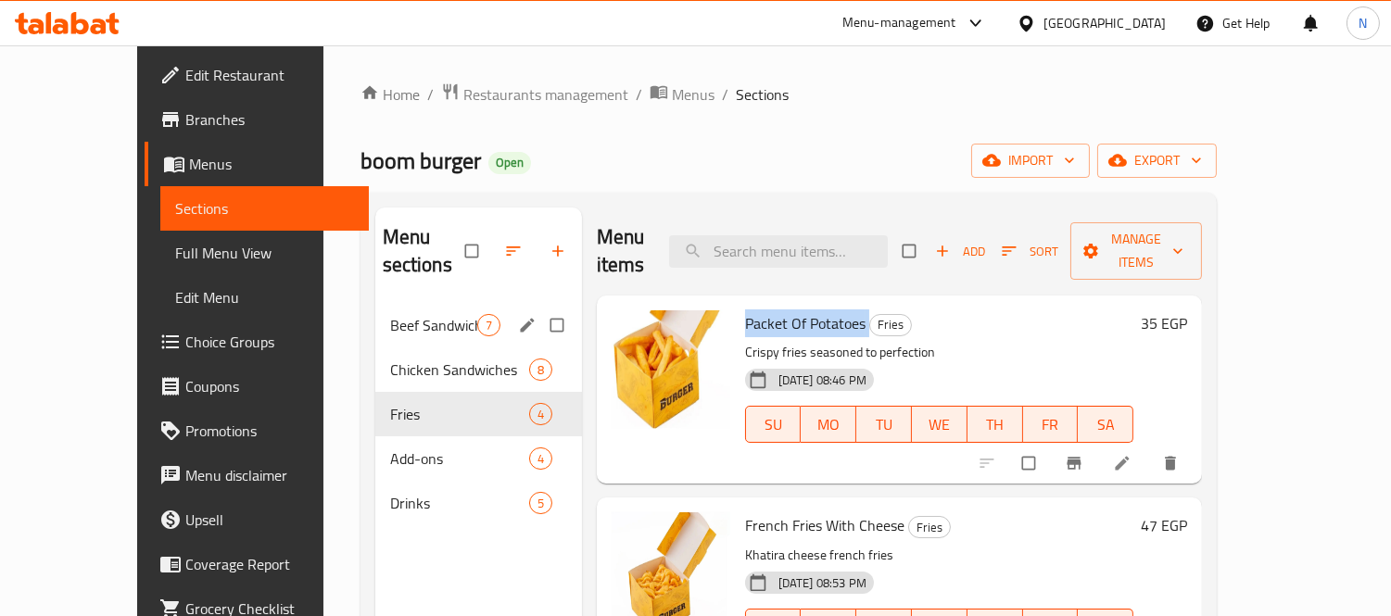
click at [375, 303] on div "Beef Sandwiches 7" at bounding box center [478, 325] width 207 height 44
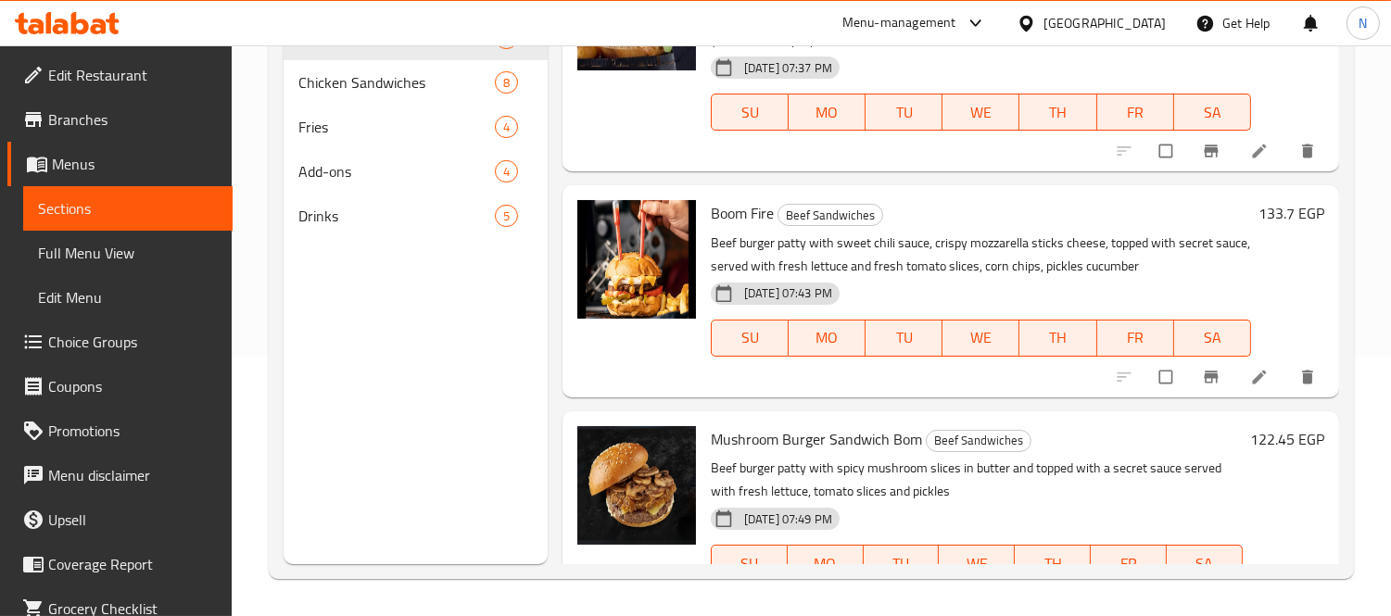
scroll to position [927, 0]
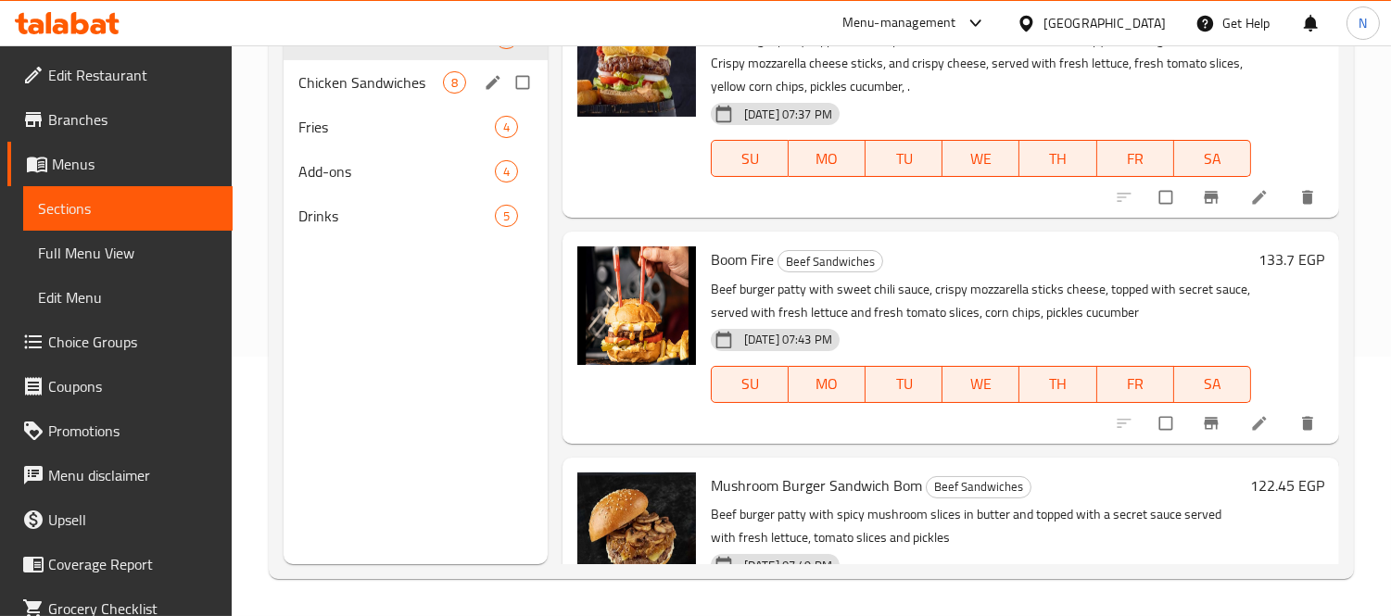
click at [337, 77] on span "Chicken Sandwiches" at bounding box center [370, 82] width 145 height 22
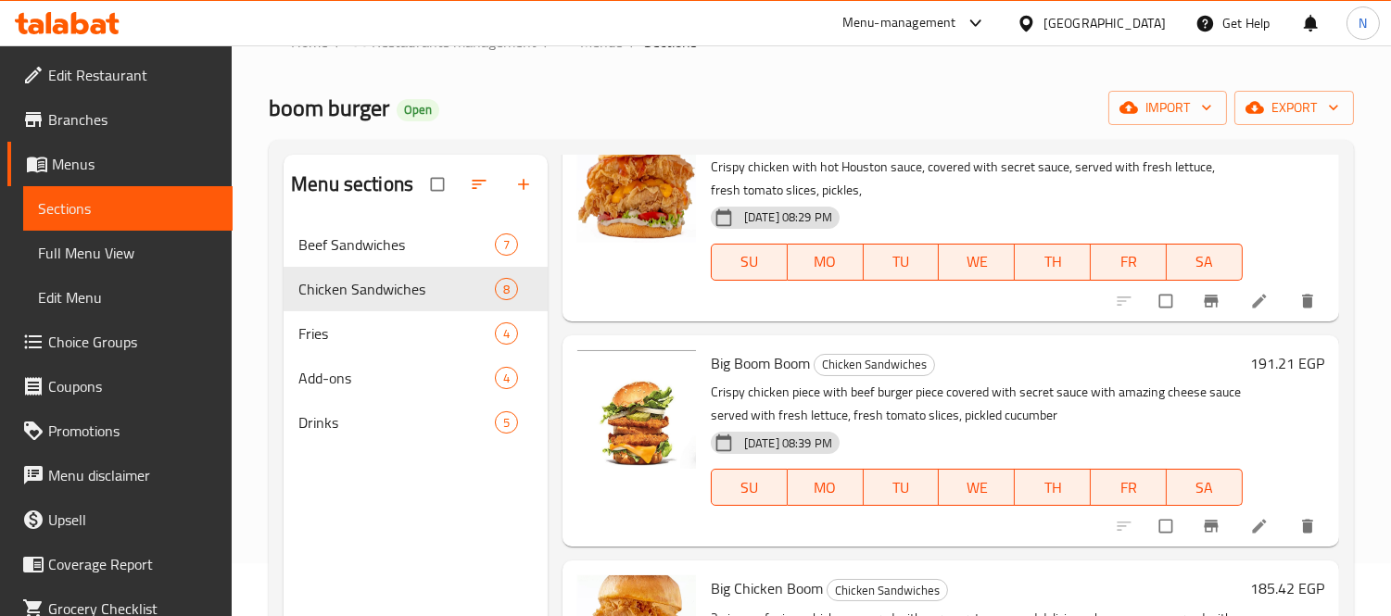
scroll to position [259, 0]
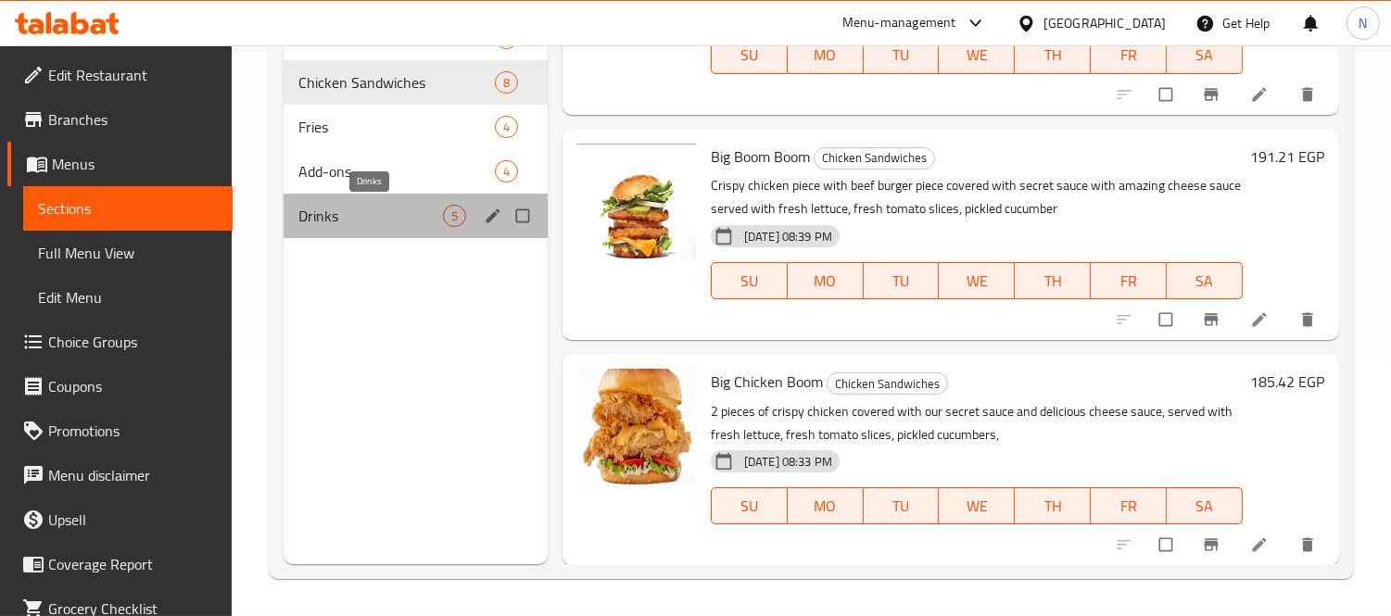
click at [375, 226] on span "Drinks" at bounding box center [370, 216] width 145 height 22
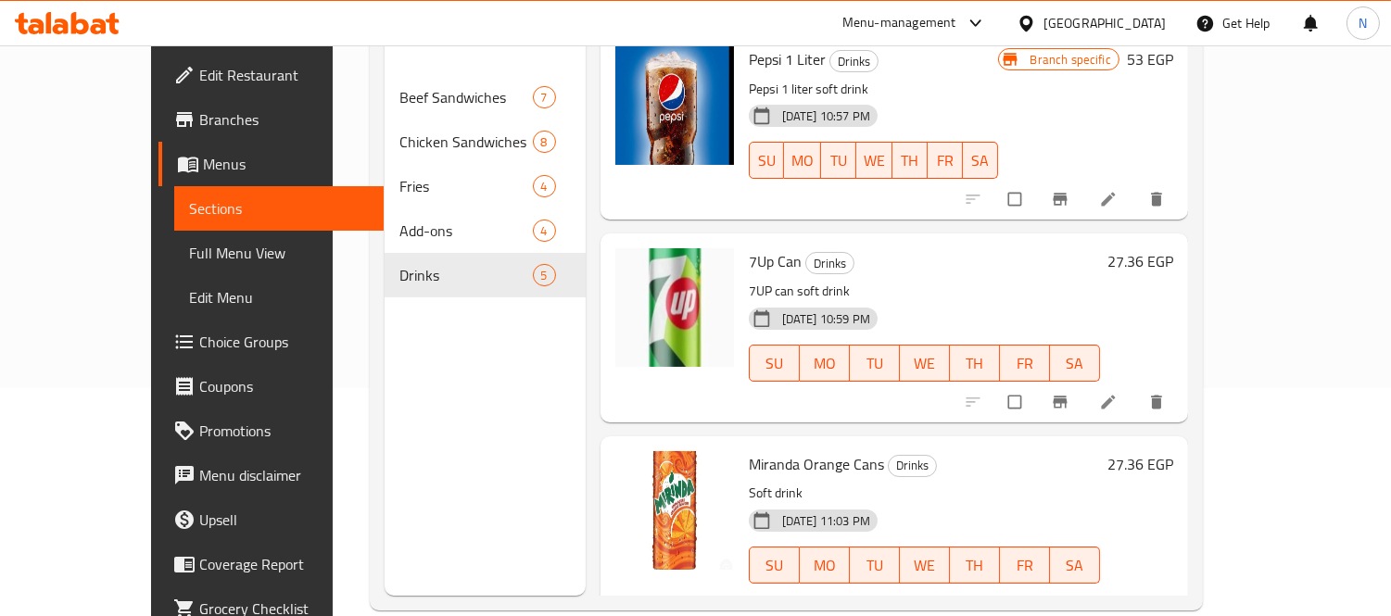
scroll to position [259, 0]
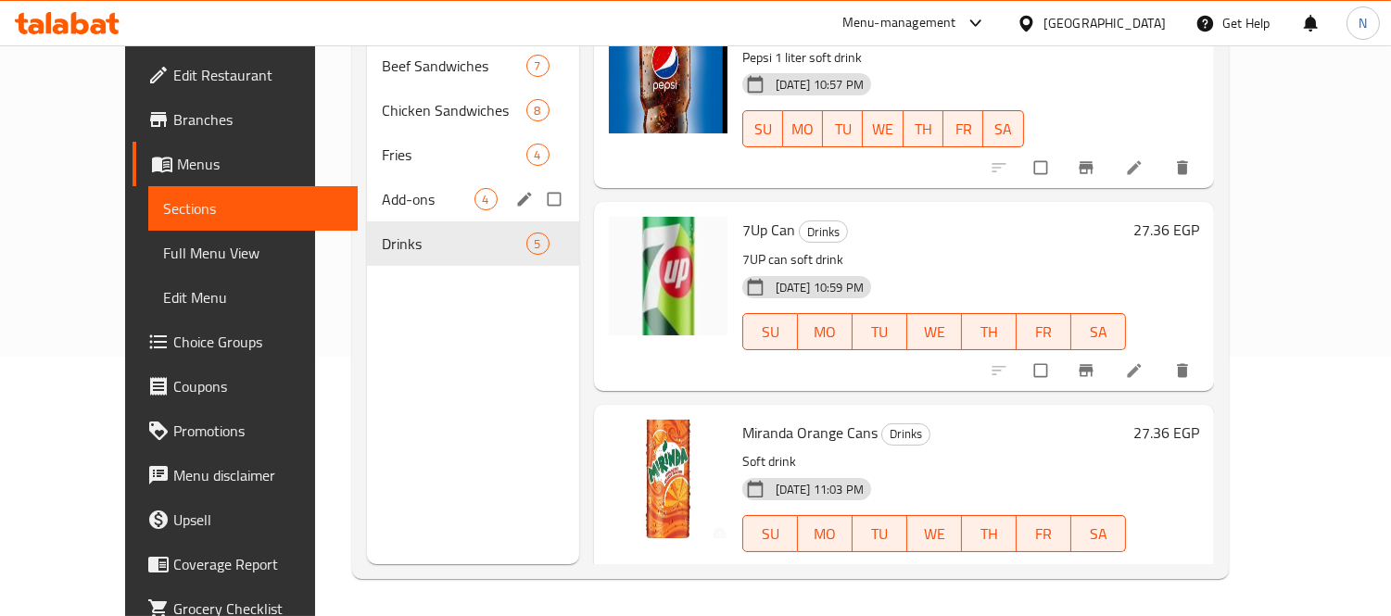
click at [367, 177] on div "Add-ons 4" at bounding box center [472, 199] width 211 height 44
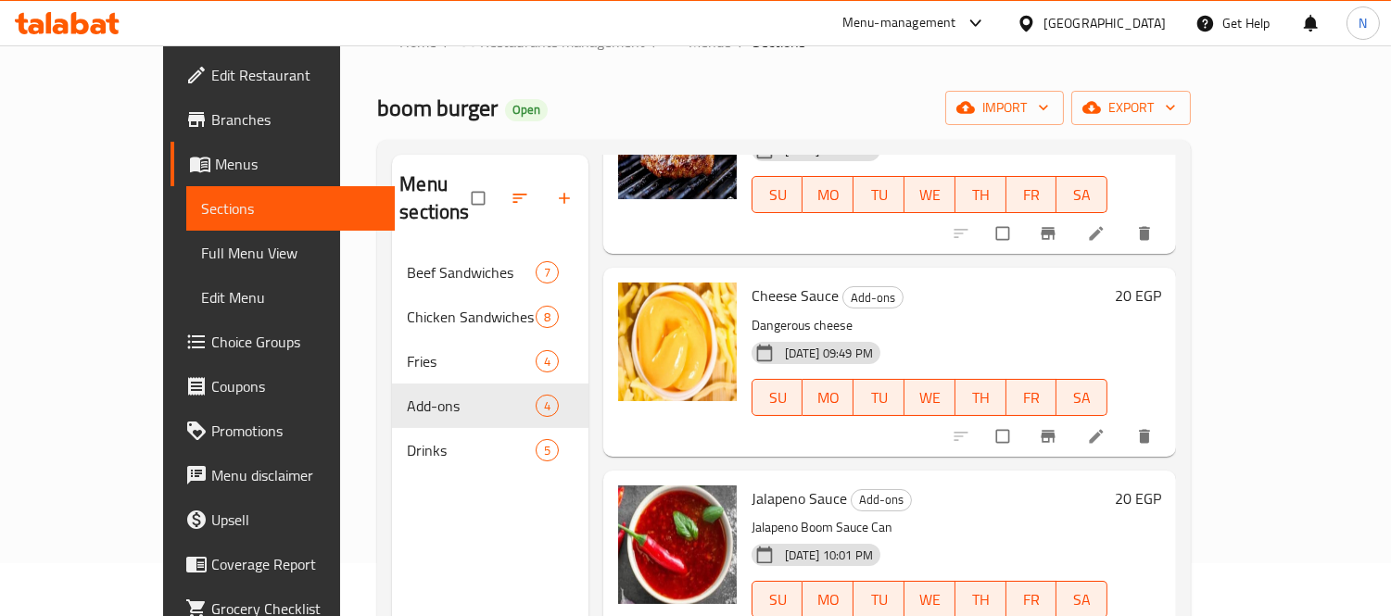
scroll to position [206, 0]
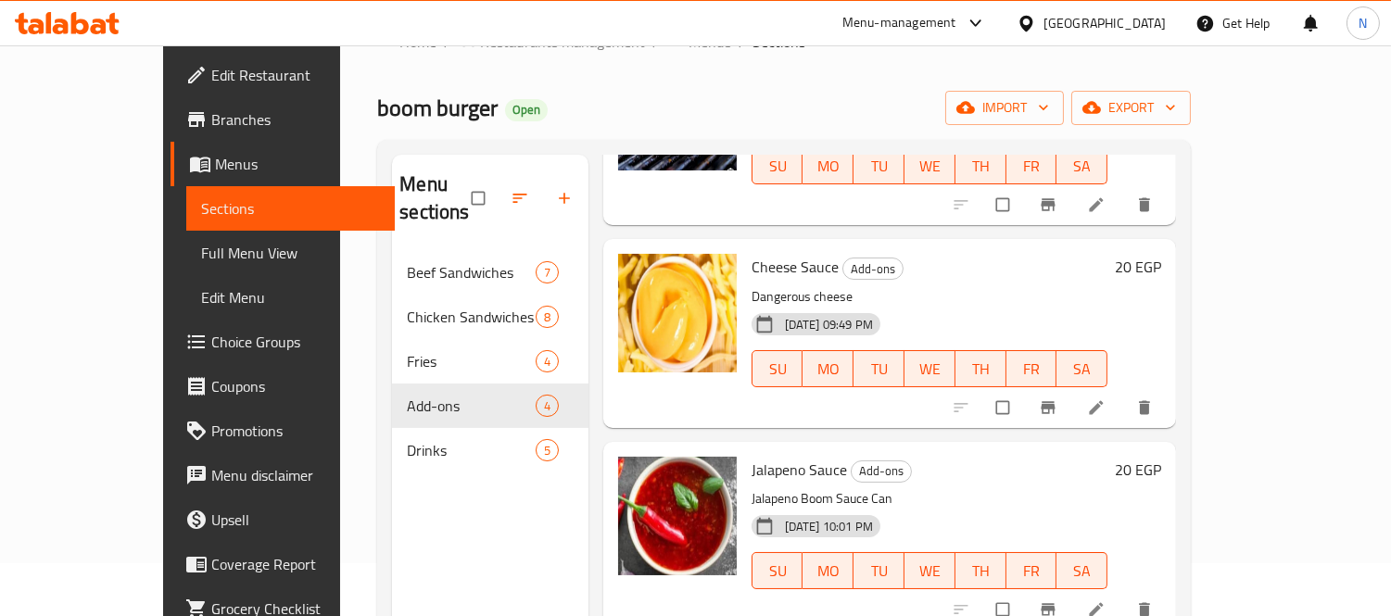
click at [758, 253] on span "Cheese Sauce" at bounding box center [794, 267] width 87 height 28
copy h6 "Cheese Sauce"
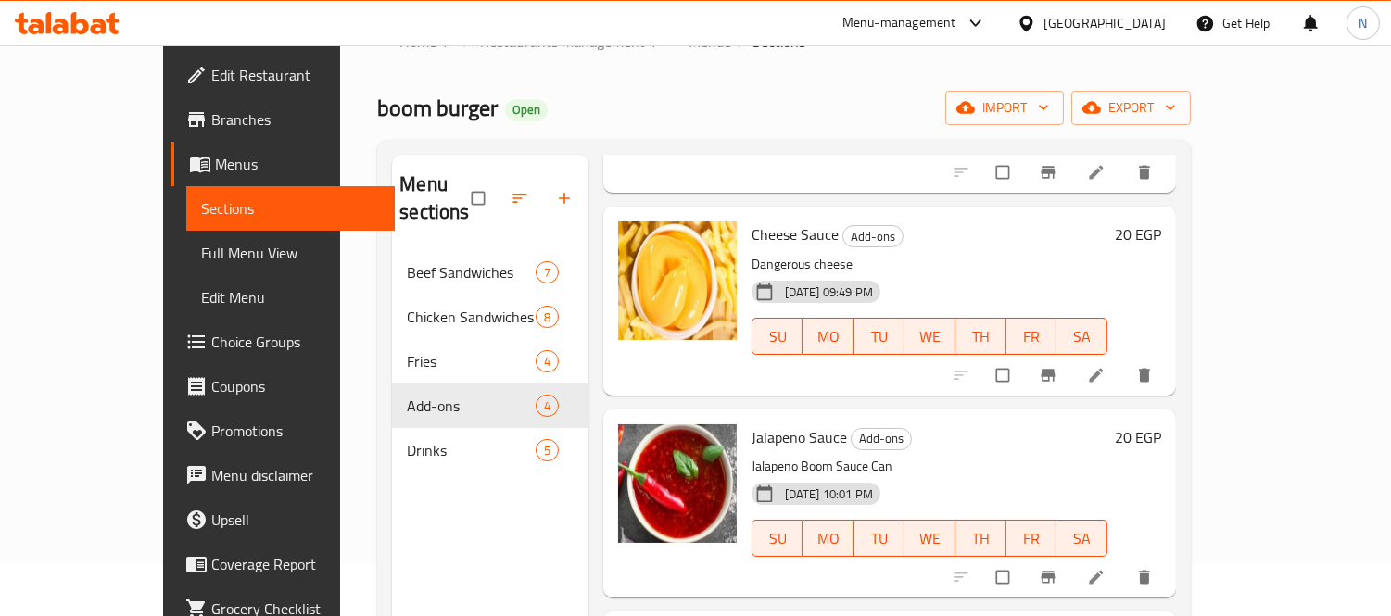
click at [773, 423] on span "Jalapeno Sauce" at bounding box center [798, 437] width 95 height 28
copy h6 "Jalapeno Sauce"
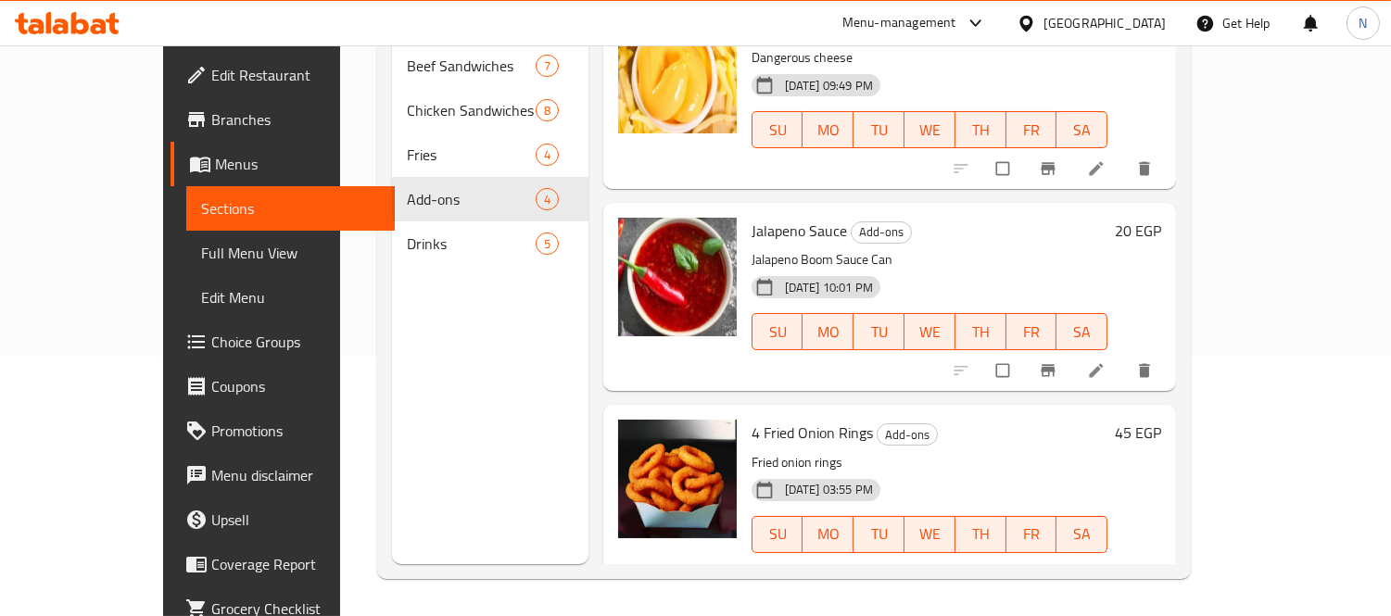
click at [773, 419] on span "4 Fried Onion Rings" at bounding box center [811, 433] width 121 height 28
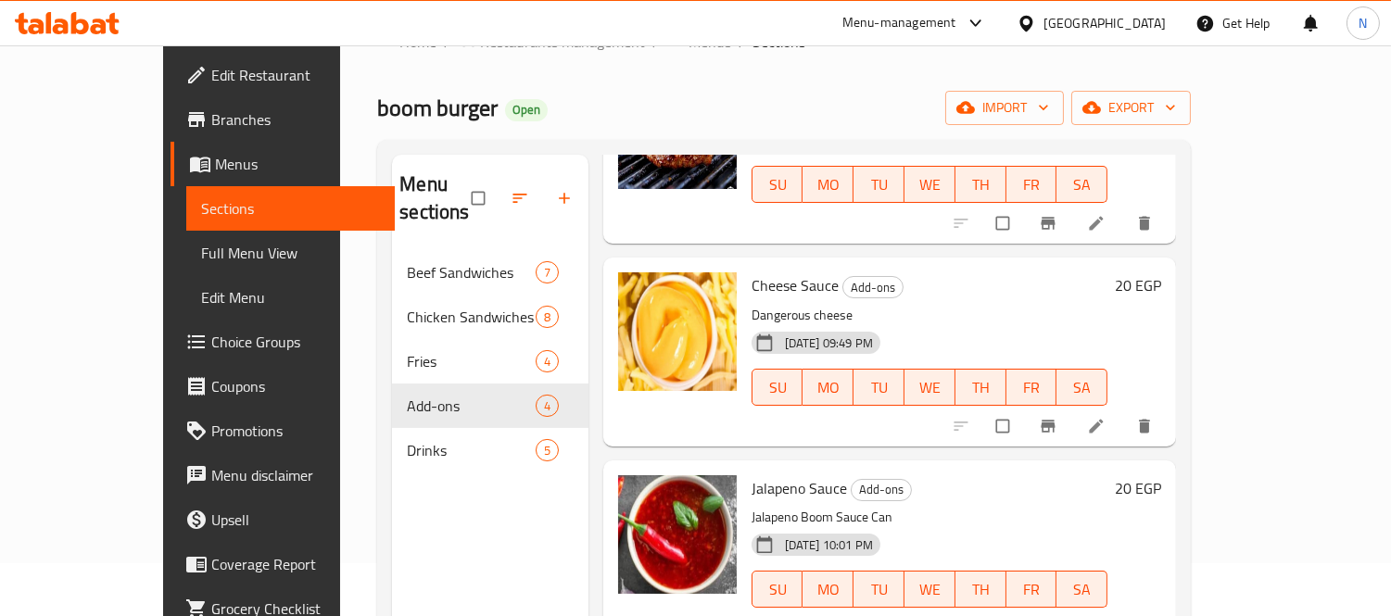
scroll to position [206, 0]
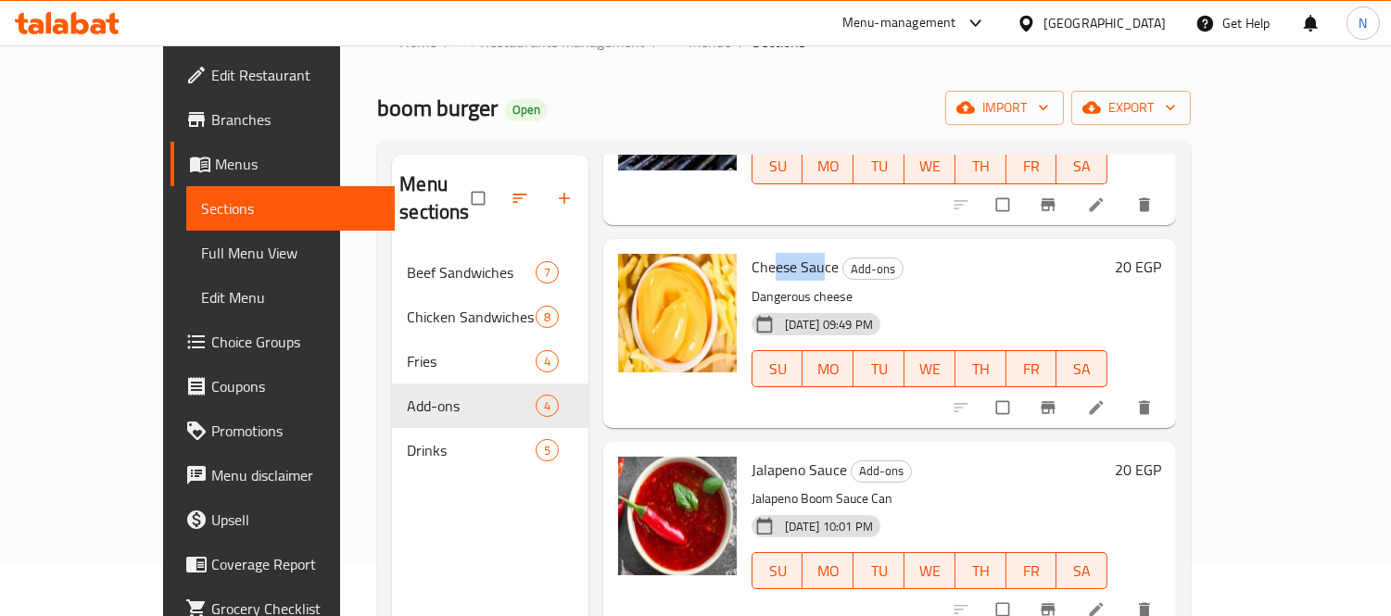
drag, startPoint x: 736, startPoint y: 233, endPoint x: 782, endPoint y: 237, distance: 46.6
click at [782, 253] on span "Cheese Sauce" at bounding box center [794, 267] width 87 height 28
drag, startPoint x: 730, startPoint y: 442, endPoint x: 788, endPoint y: 446, distance: 58.5
click at [788, 456] on span "Jalapeno Sauce" at bounding box center [798, 470] width 95 height 28
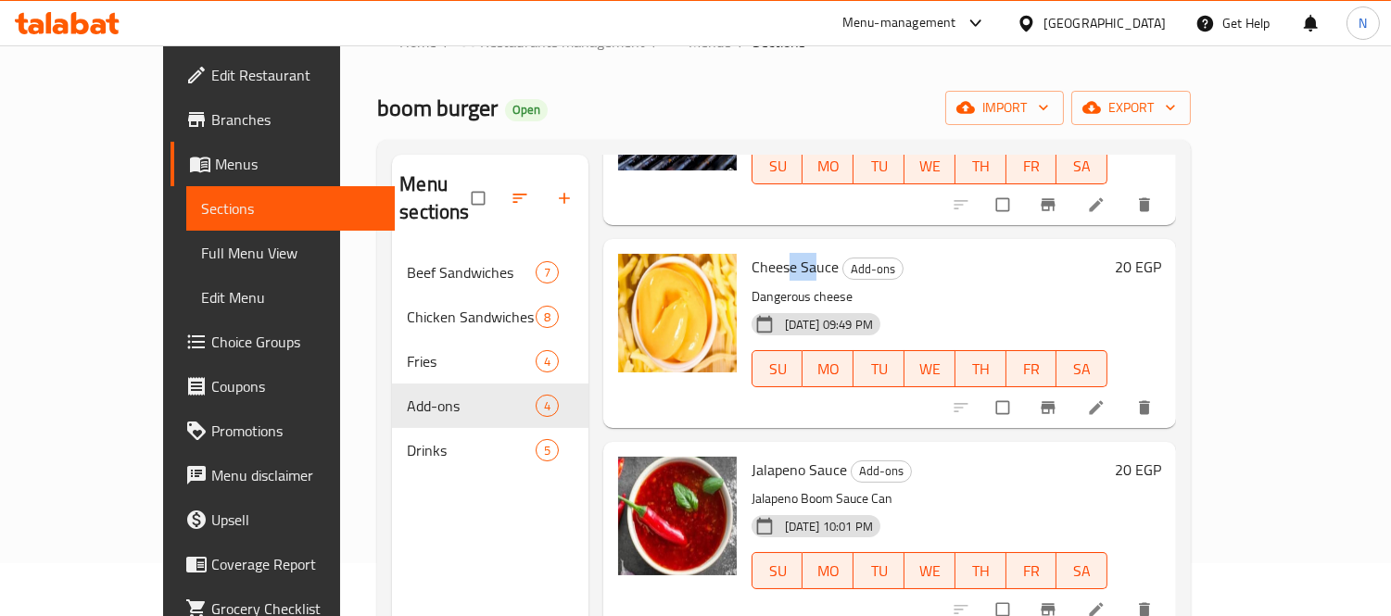
drag, startPoint x: 748, startPoint y: 238, endPoint x: 783, endPoint y: 311, distance: 81.2
click at [774, 253] on span "Cheese Sauce" at bounding box center [794, 267] width 87 height 28
click at [778, 456] on span "Jalapeno Sauce" at bounding box center [798, 470] width 95 height 28
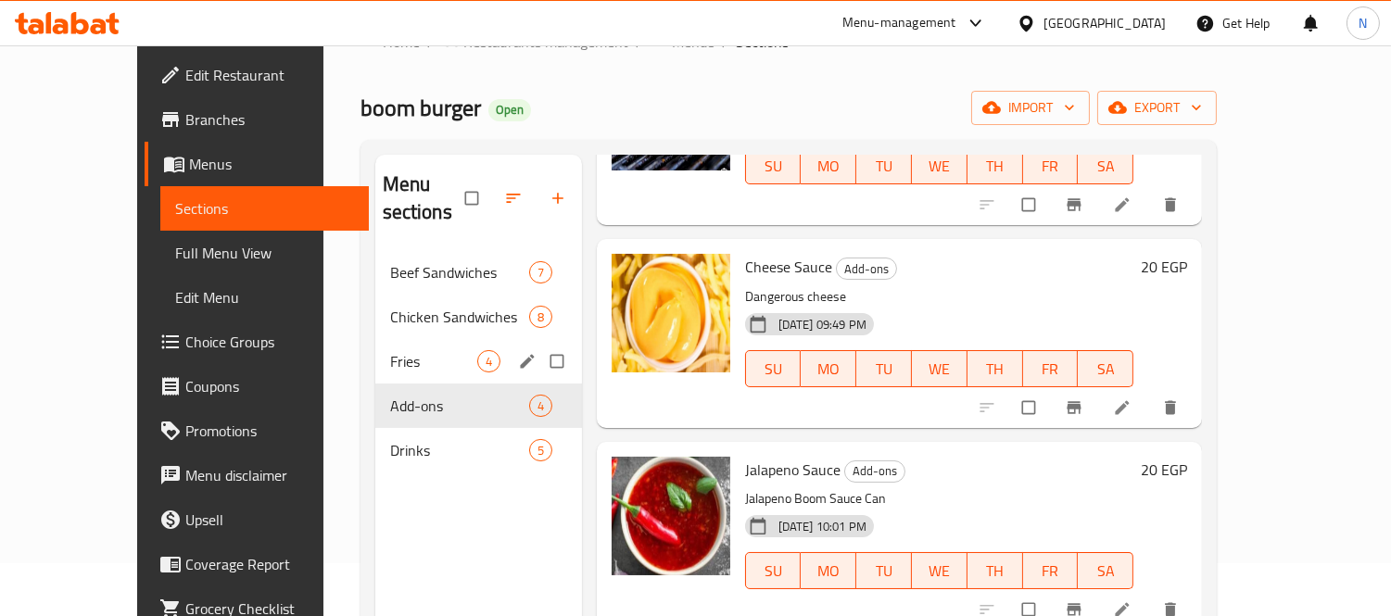
click at [393, 346] on div "Fries 4" at bounding box center [478, 361] width 207 height 44
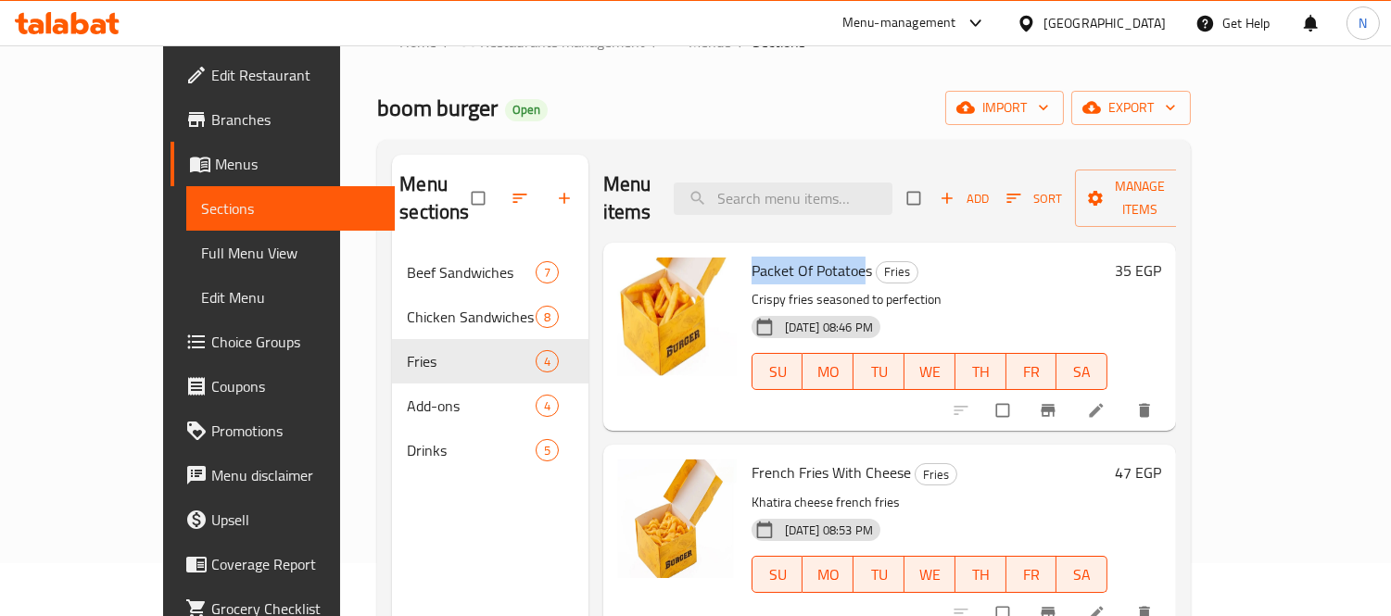
drag, startPoint x: 725, startPoint y: 239, endPoint x: 822, endPoint y: 246, distance: 96.6
click at [822, 257] on span "Packet Of Potatoes" at bounding box center [811, 271] width 120 height 28
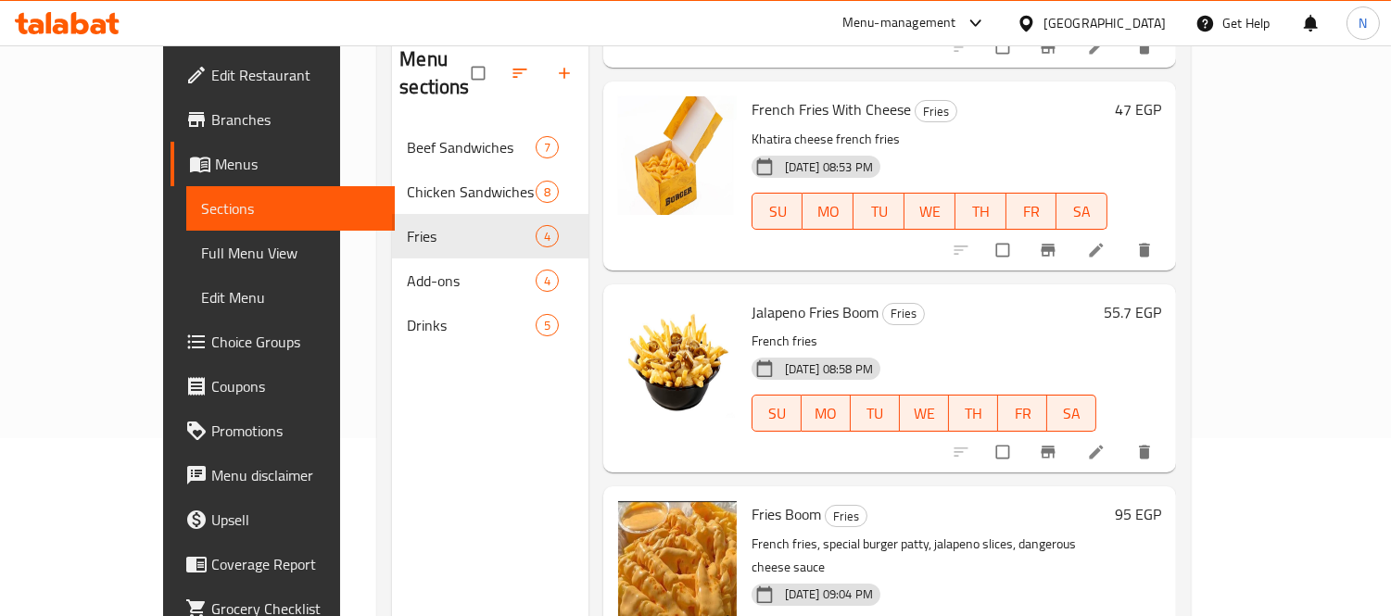
scroll to position [53, 0]
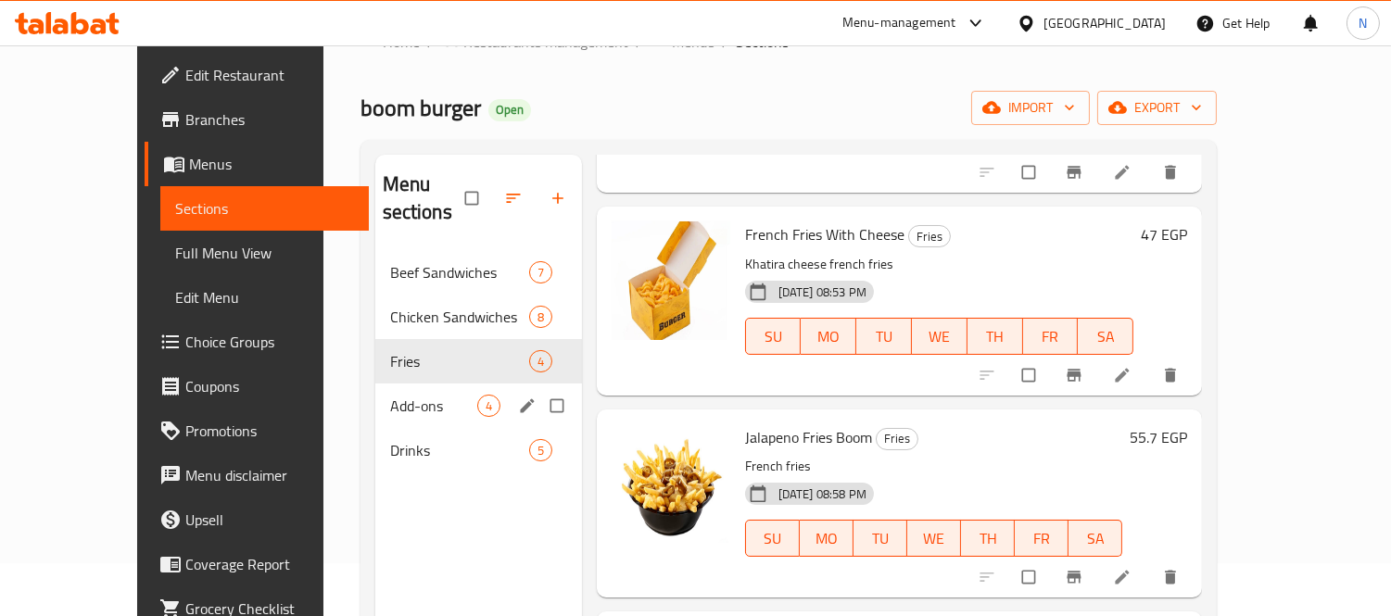
click at [375, 390] on div "Add-ons 4" at bounding box center [478, 406] width 207 height 44
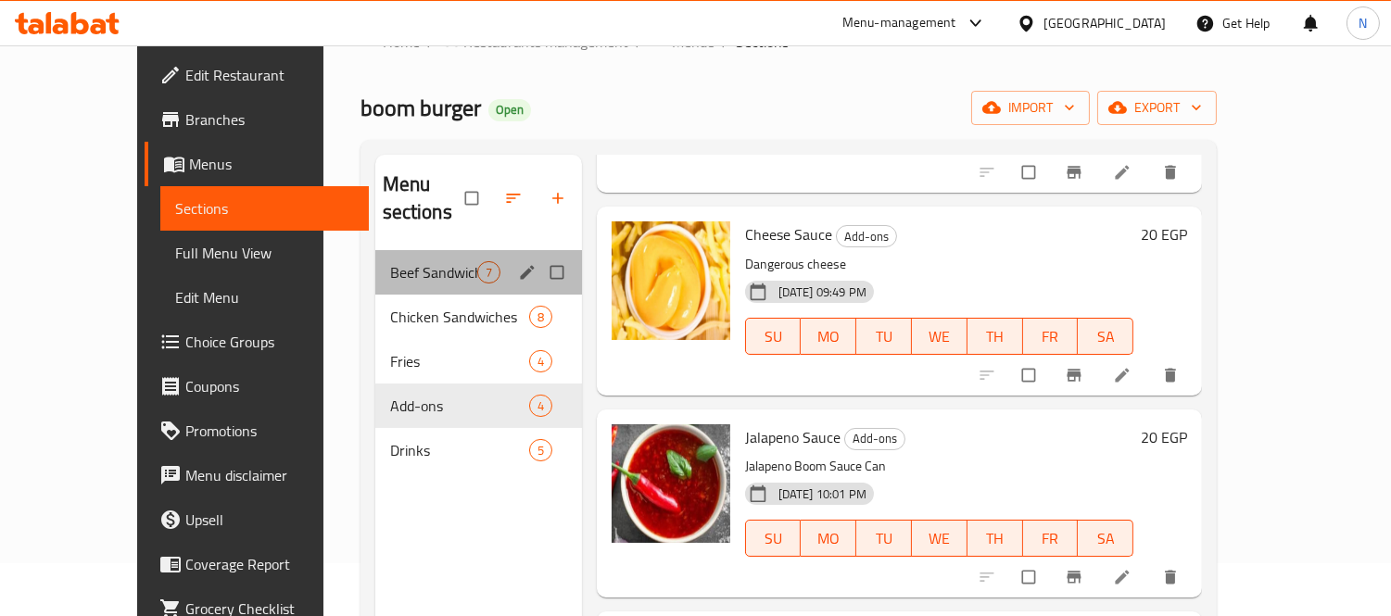
click at [375, 262] on div "Beef Sandwiches 7" at bounding box center [478, 272] width 207 height 44
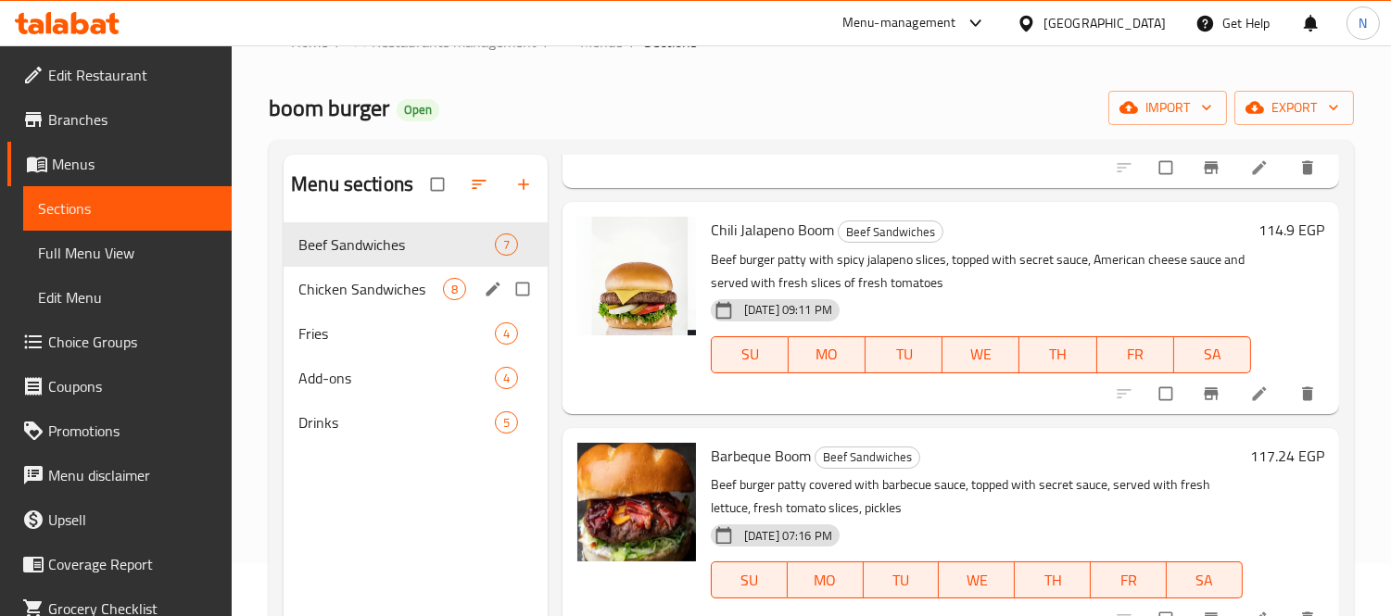
click at [385, 303] on div "Chicken Sandwiches 8" at bounding box center [416, 289] width 264 height 44
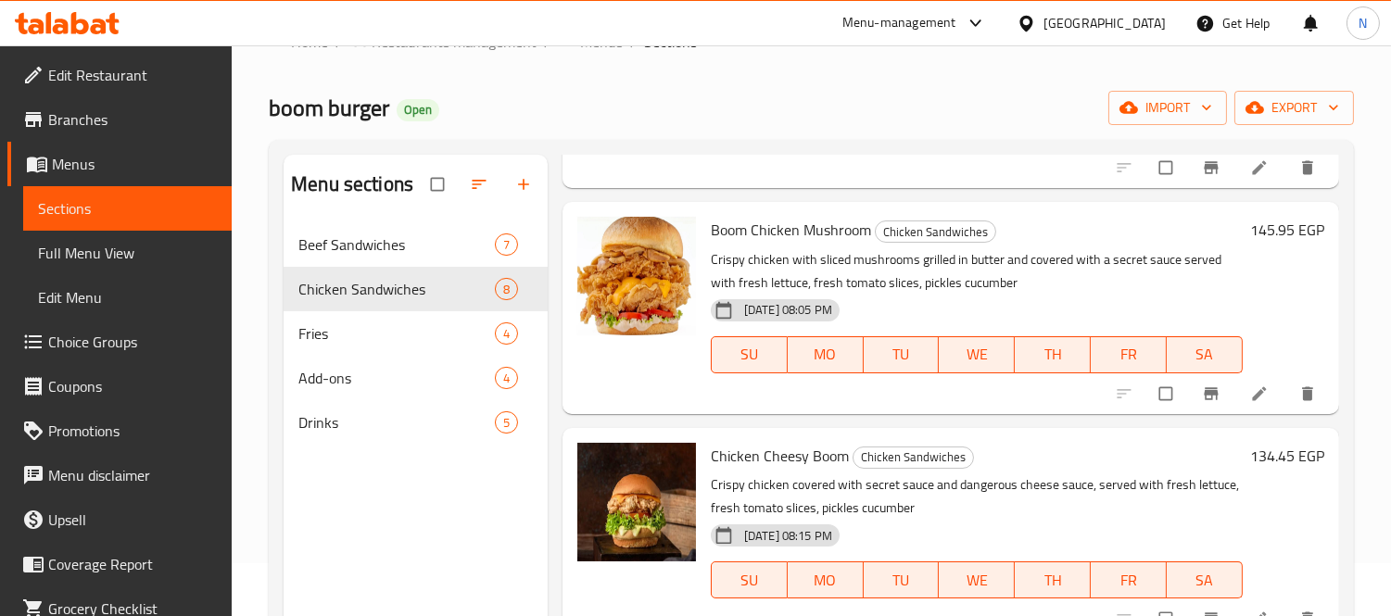
scroll to position [259, 0]
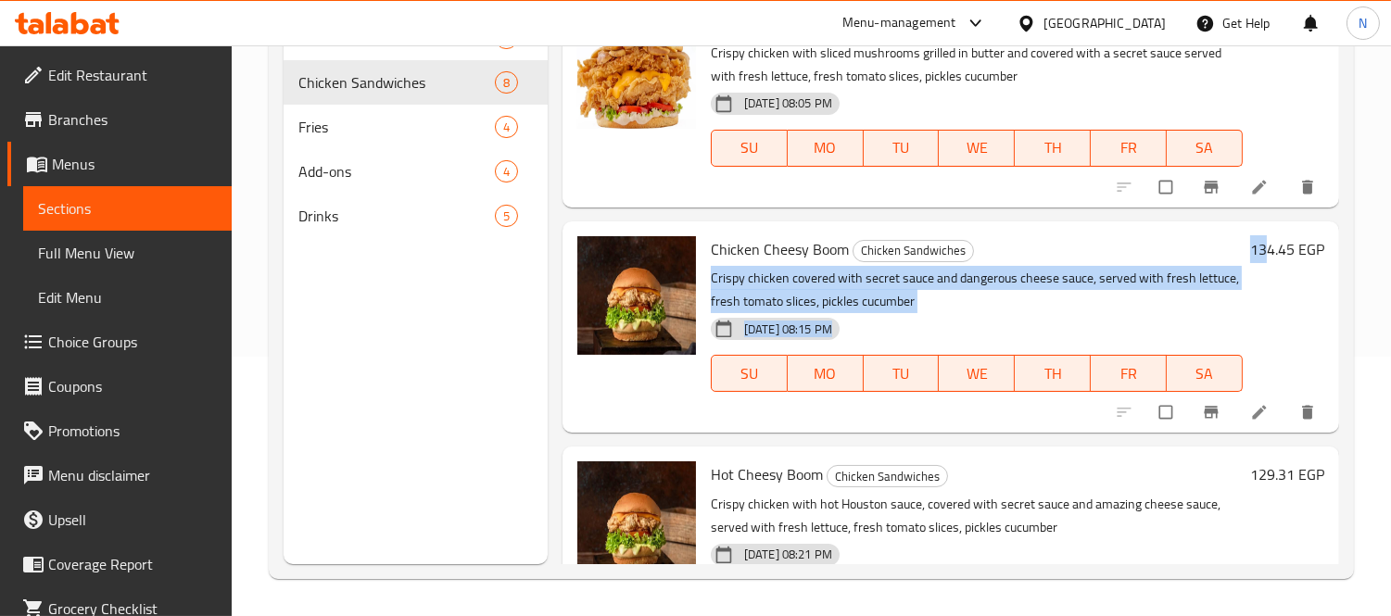
drag, startPoint x: 1254, startPoint y: 235, endPoint x: 1190, endPoint y: 269, distance: 72.1
click at [1202, 244] on div "Chicken Cheesy Boom Chicken Sandwiches Crispy chicken covered with secret sauce…" at bounding box center [1017, 327] width 628 height 196
click at [1191, 270] on p "Crispy chicken covered with secret sauce and dangerous cheese sauce, served wit…" at bounding box center [977, 290] width 532 height 46
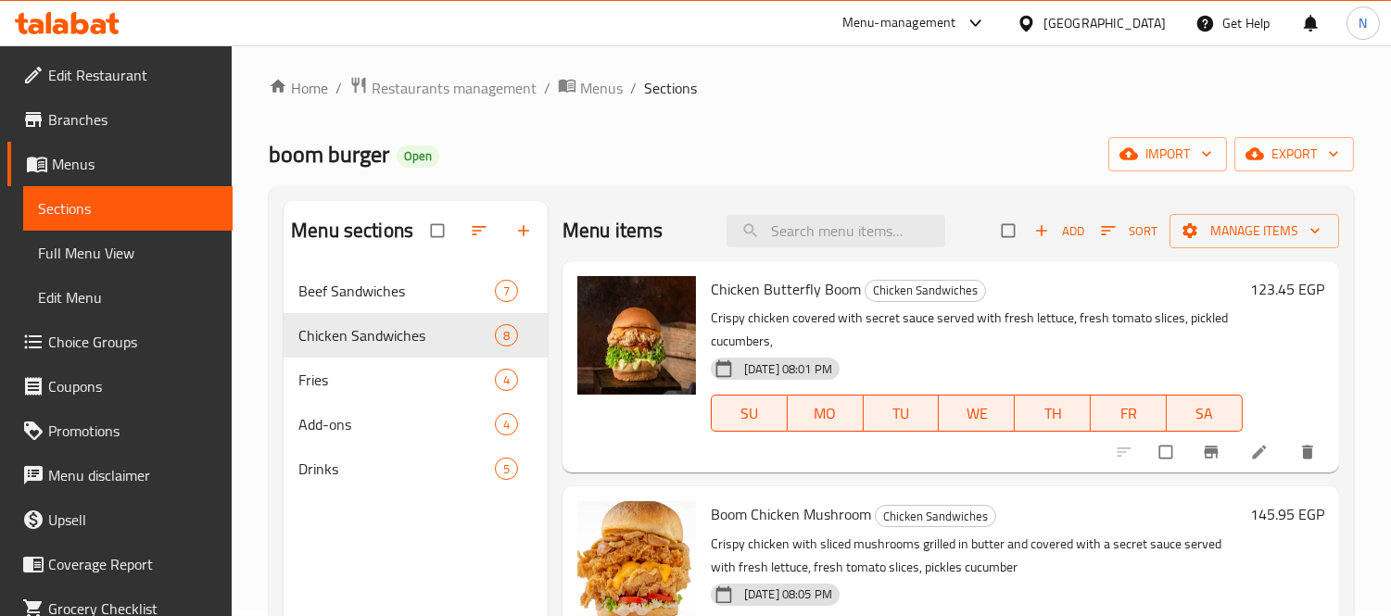
scroll to position [0, 0]
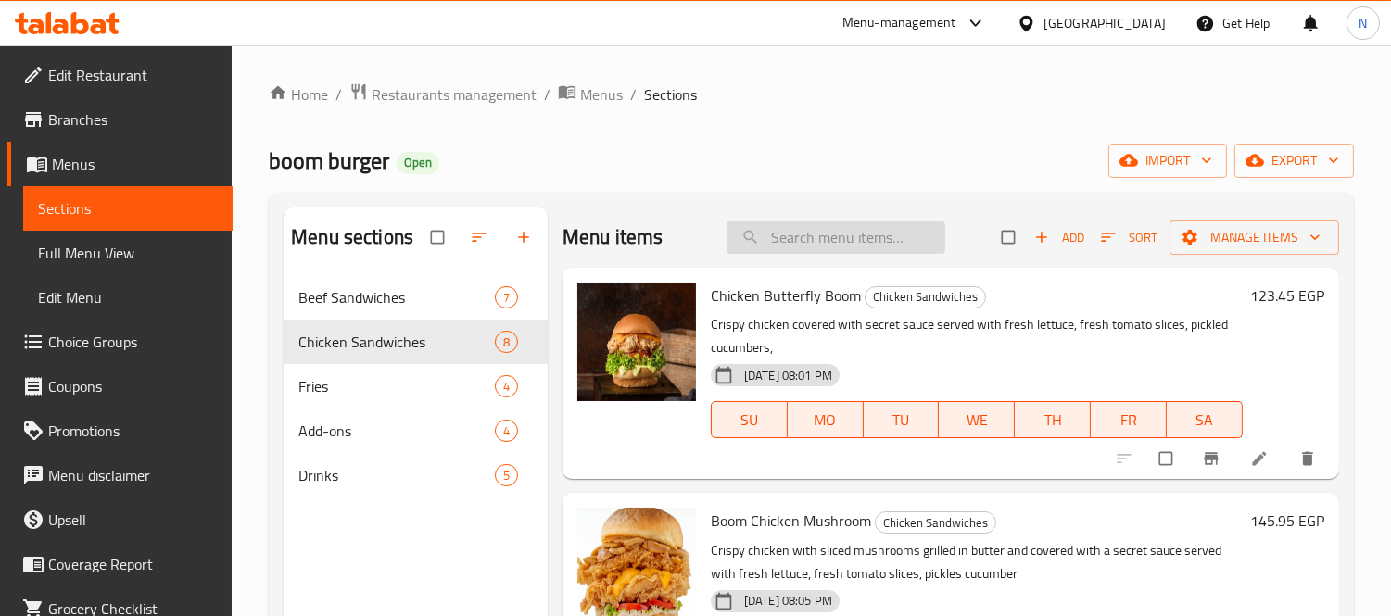
click at [826, 229] on input "search" at bounding box center [835, 237] width 219 height 32
paste input "كلاسيك بوم هالبينو"
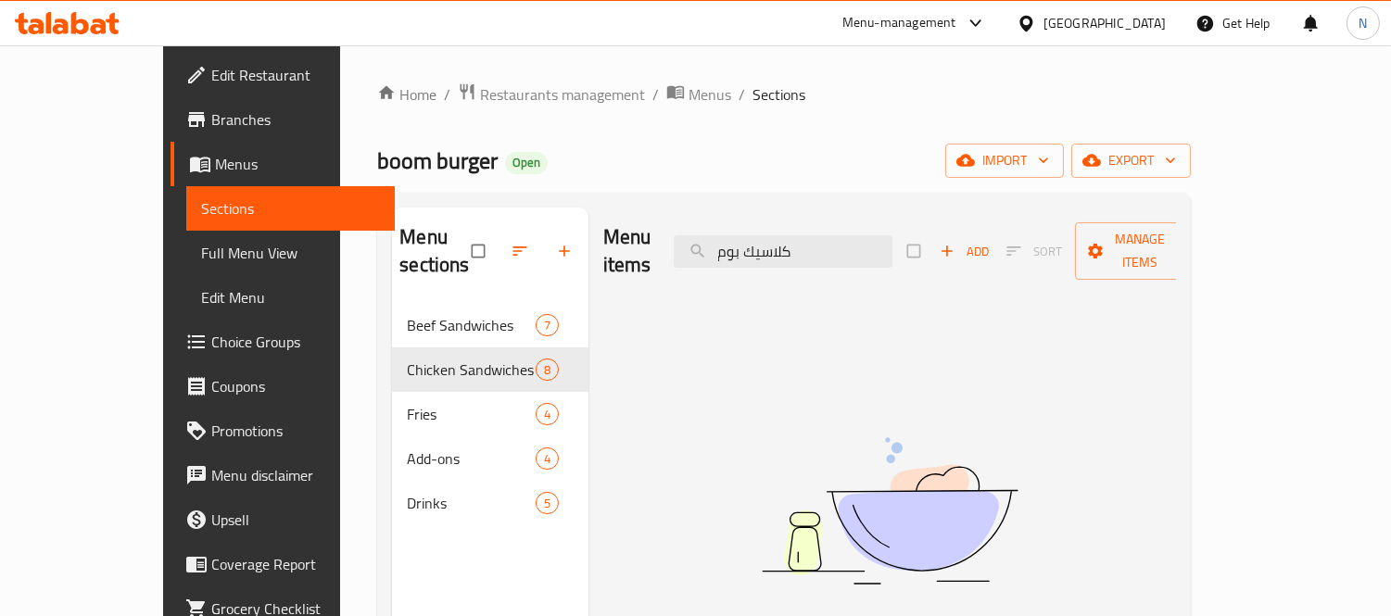
type input "كلاسيك بوم"
click at [201, 246] on span "Full Menu View" at bounding box center [291, 253] width 180 height 22
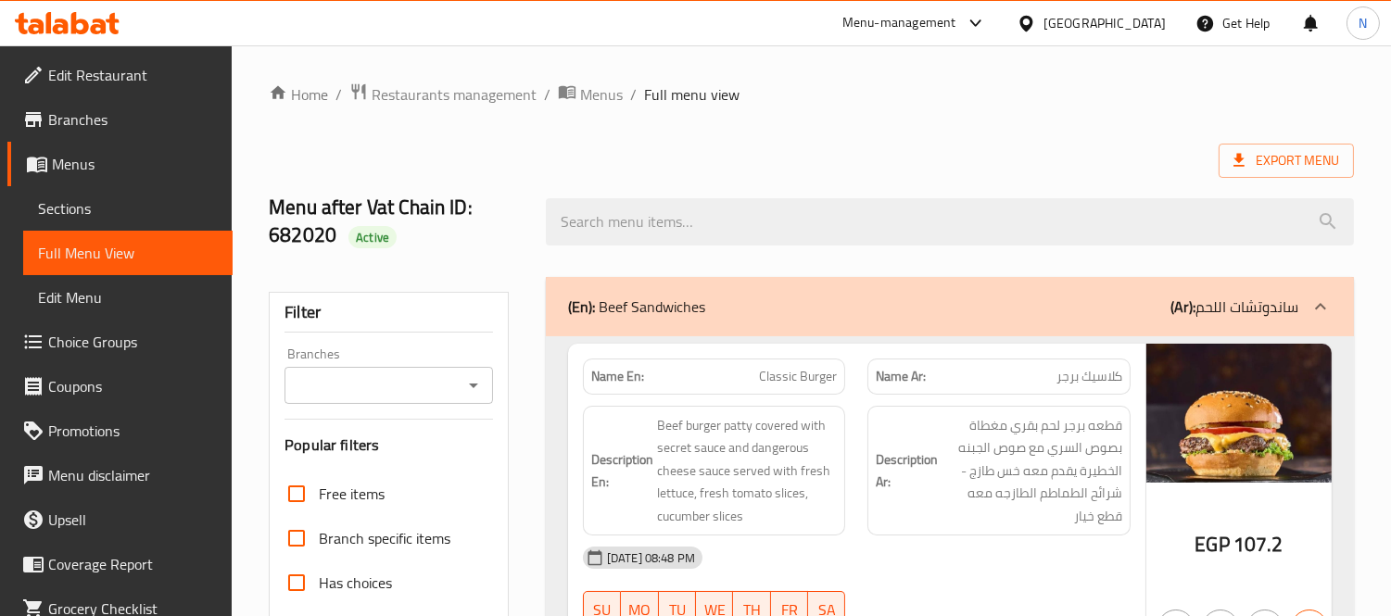
click at [884, 441] on h6 "Description Ar: قطعه برجر لحم بقري مغطاة بصوص السري مع صوص الجبنه الخطيرة يقدم …" at bounding box center [999, 471] width 246 height 114
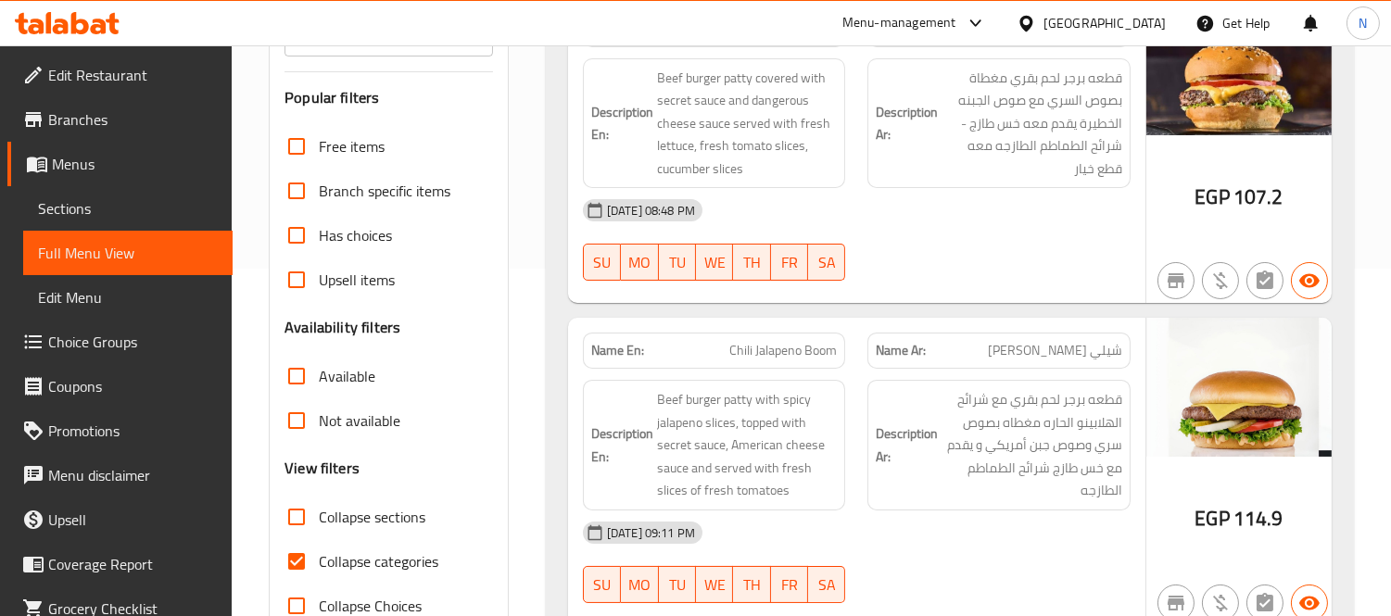
scroll to position [324, 0]
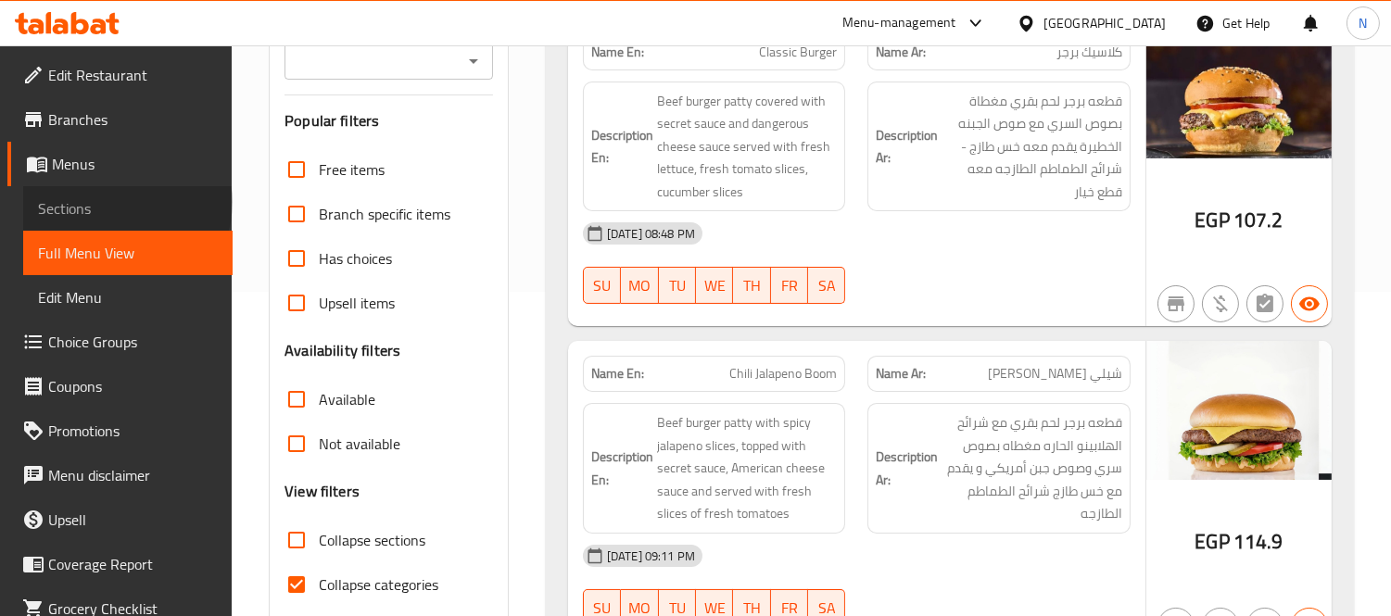
click at [125, 202] on span "Sections" at bounding box center [128, 208] width 180 height 22
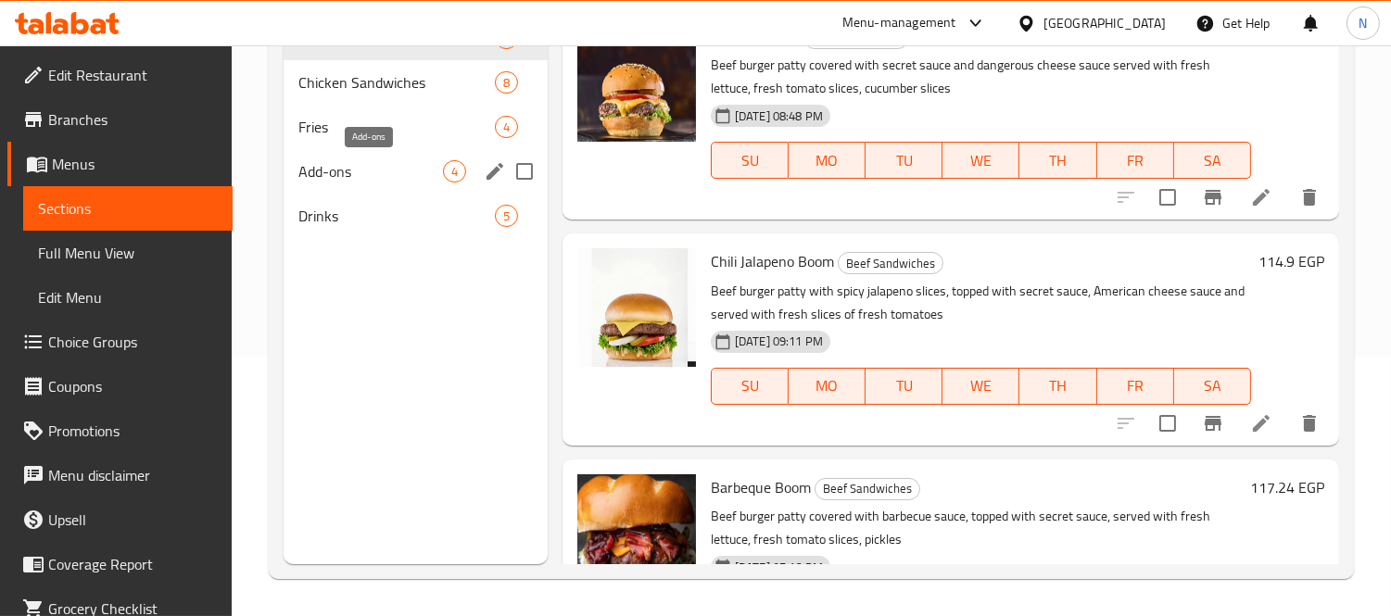
click at [381, 174] on span "Add-ons" at bounding box center [370, 171] width 145 height 22
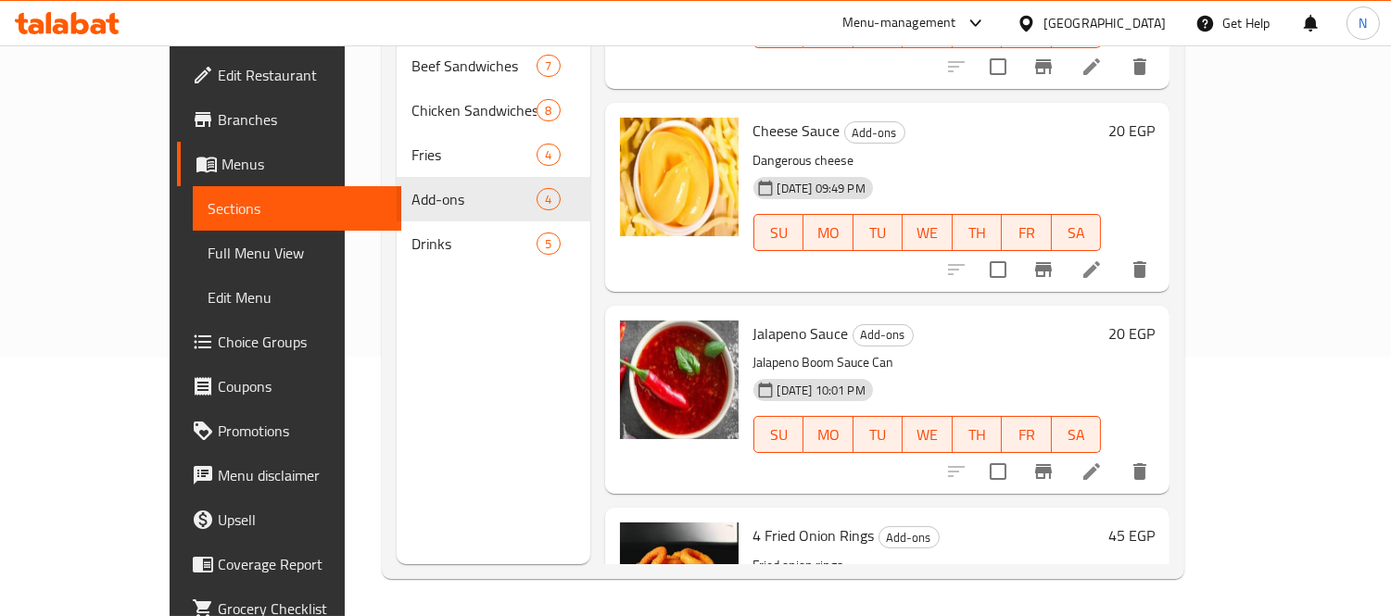
scroll to position [32, 0]
